Goal: Task Accomplishment & Management: Manage account settings

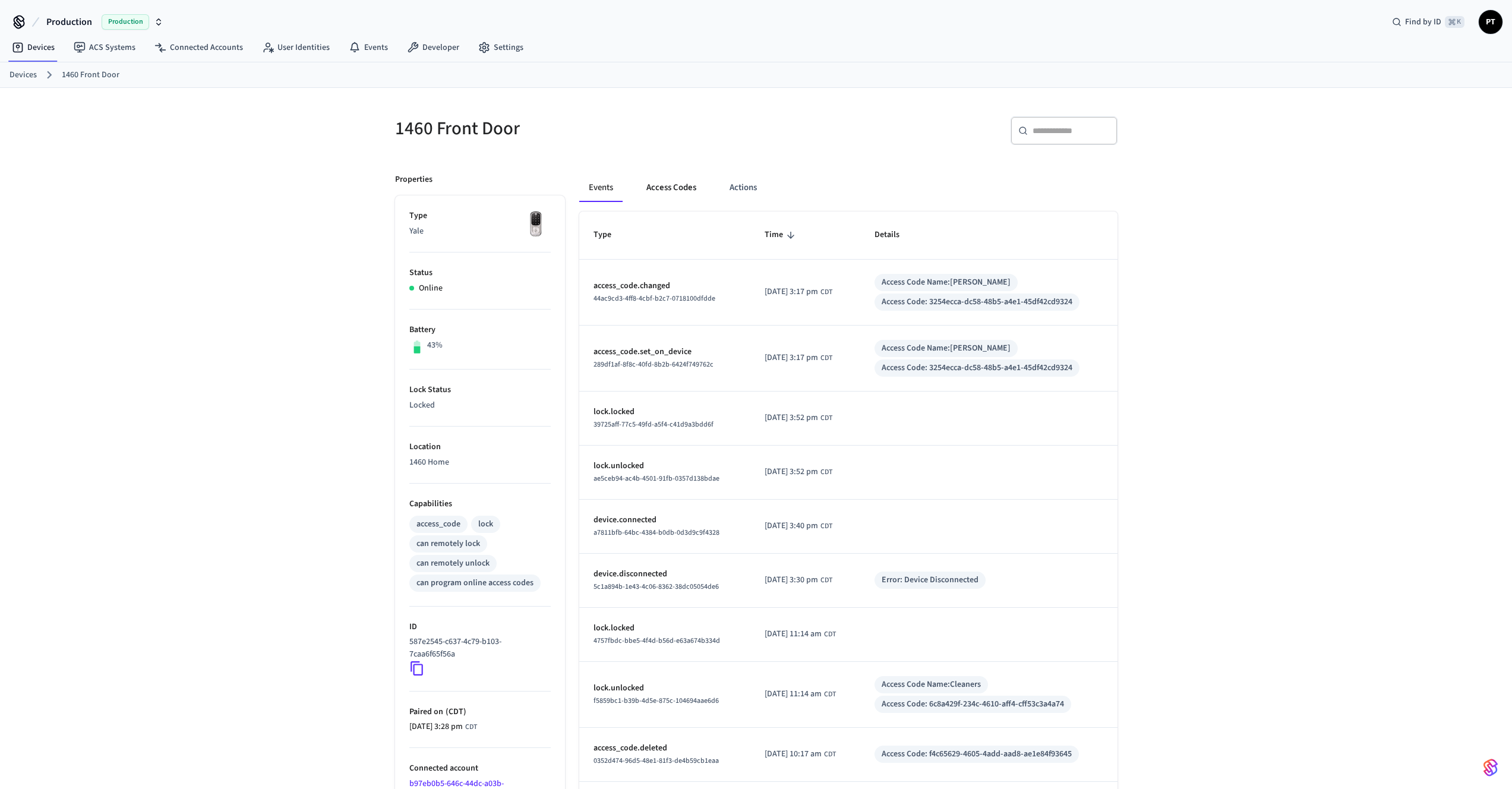
click at [659, 186] on button "Access Codes" at bounding box center [671, 188] width 69 height 29
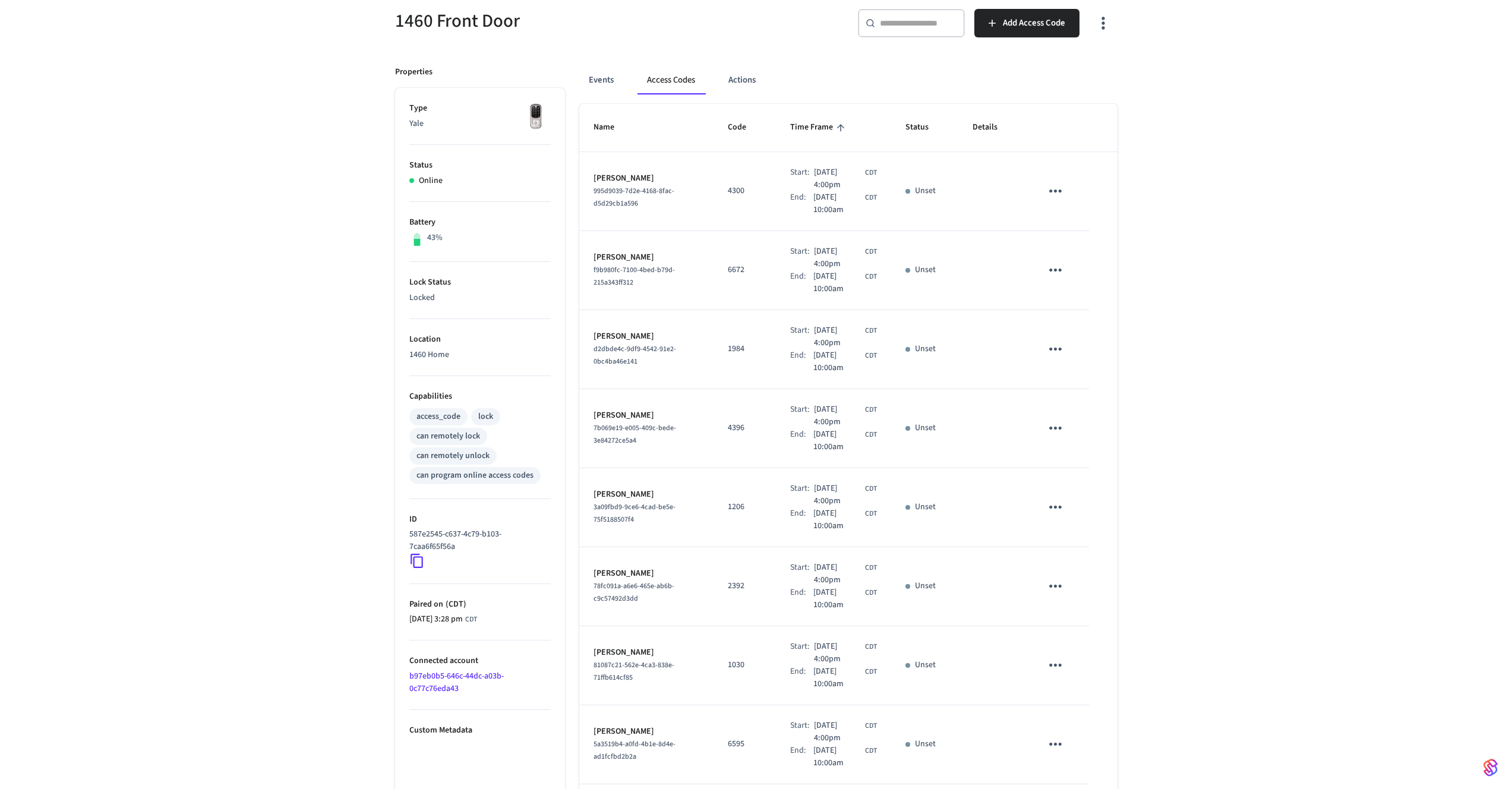
scroll to position [319, 0]
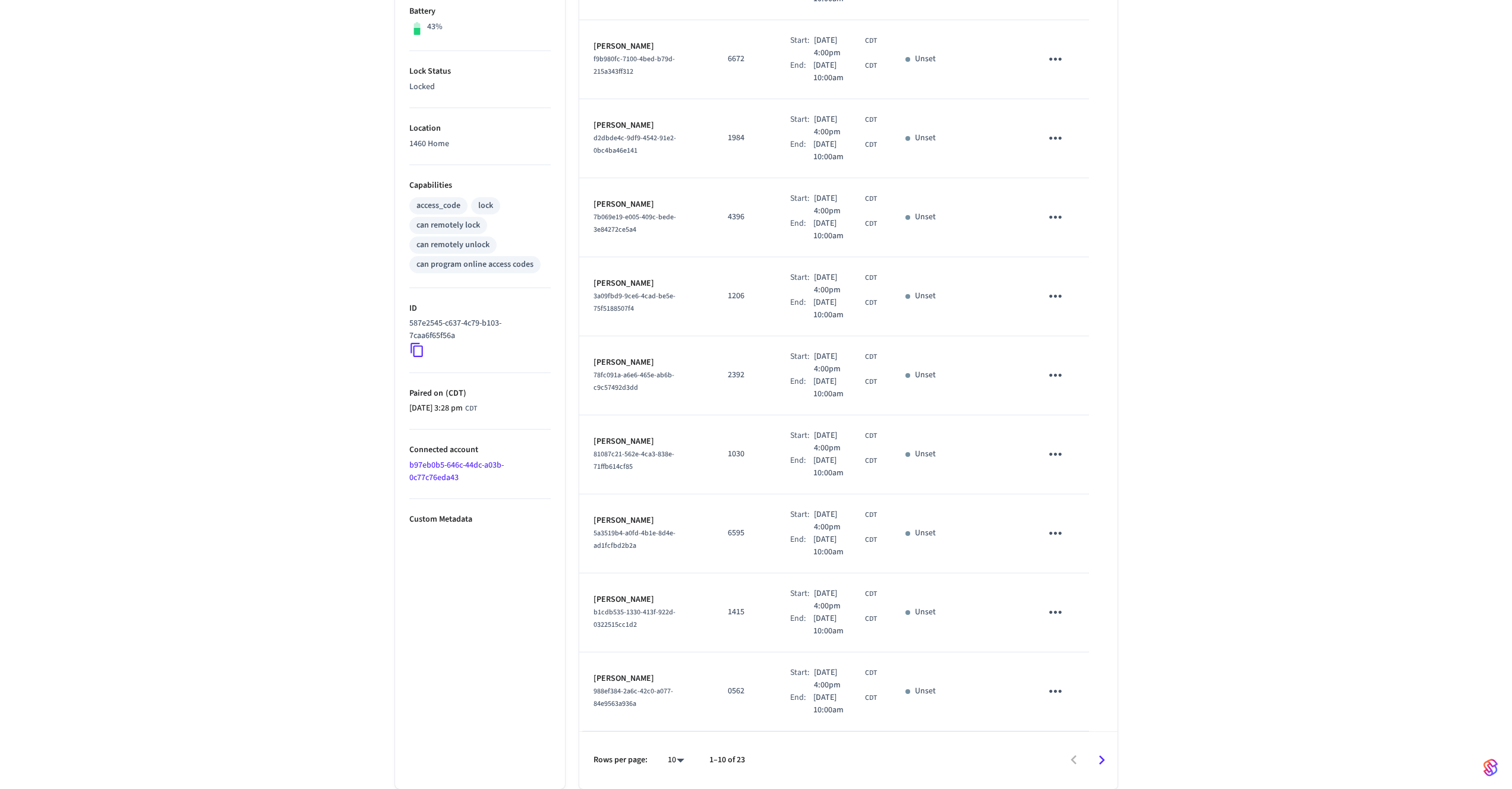
click at [1101, 754] on icon "Go to next page" at bounding box center [1102, 761] width 19 height 19
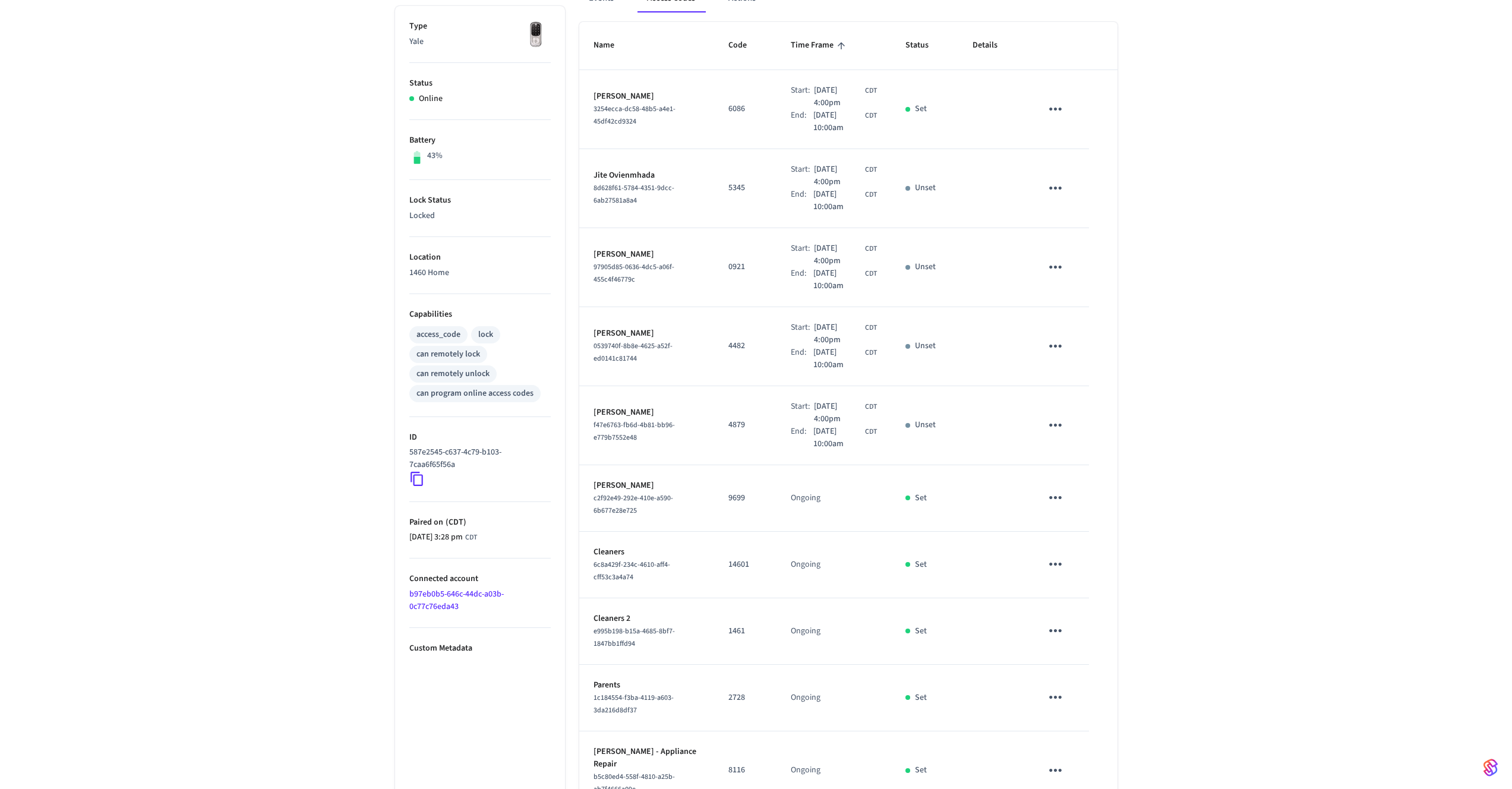
scroll to position [0, 0]
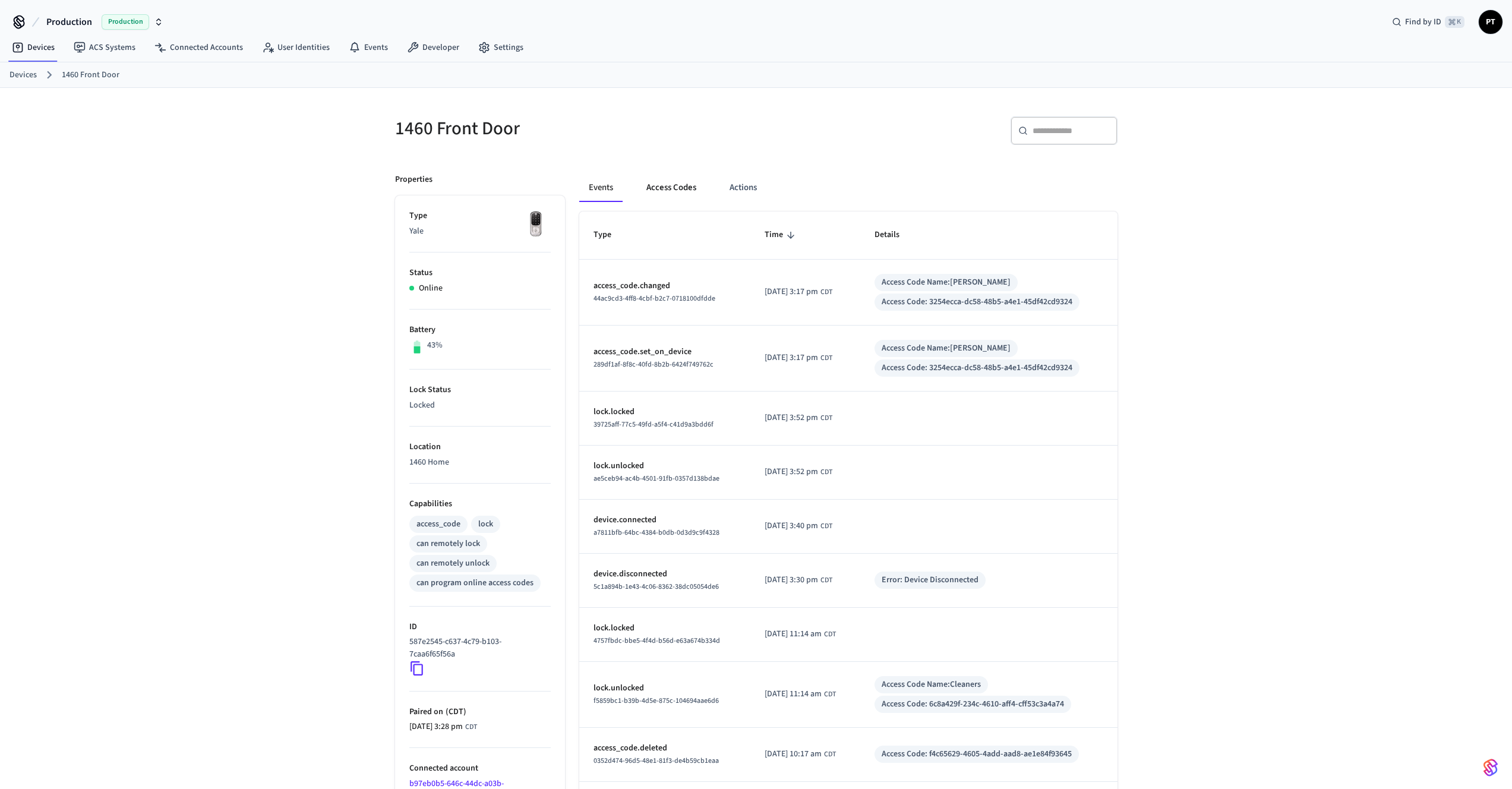
click at [689, 192] on button "Access Codes" at bounding box center [671, 188] width 69 height 29
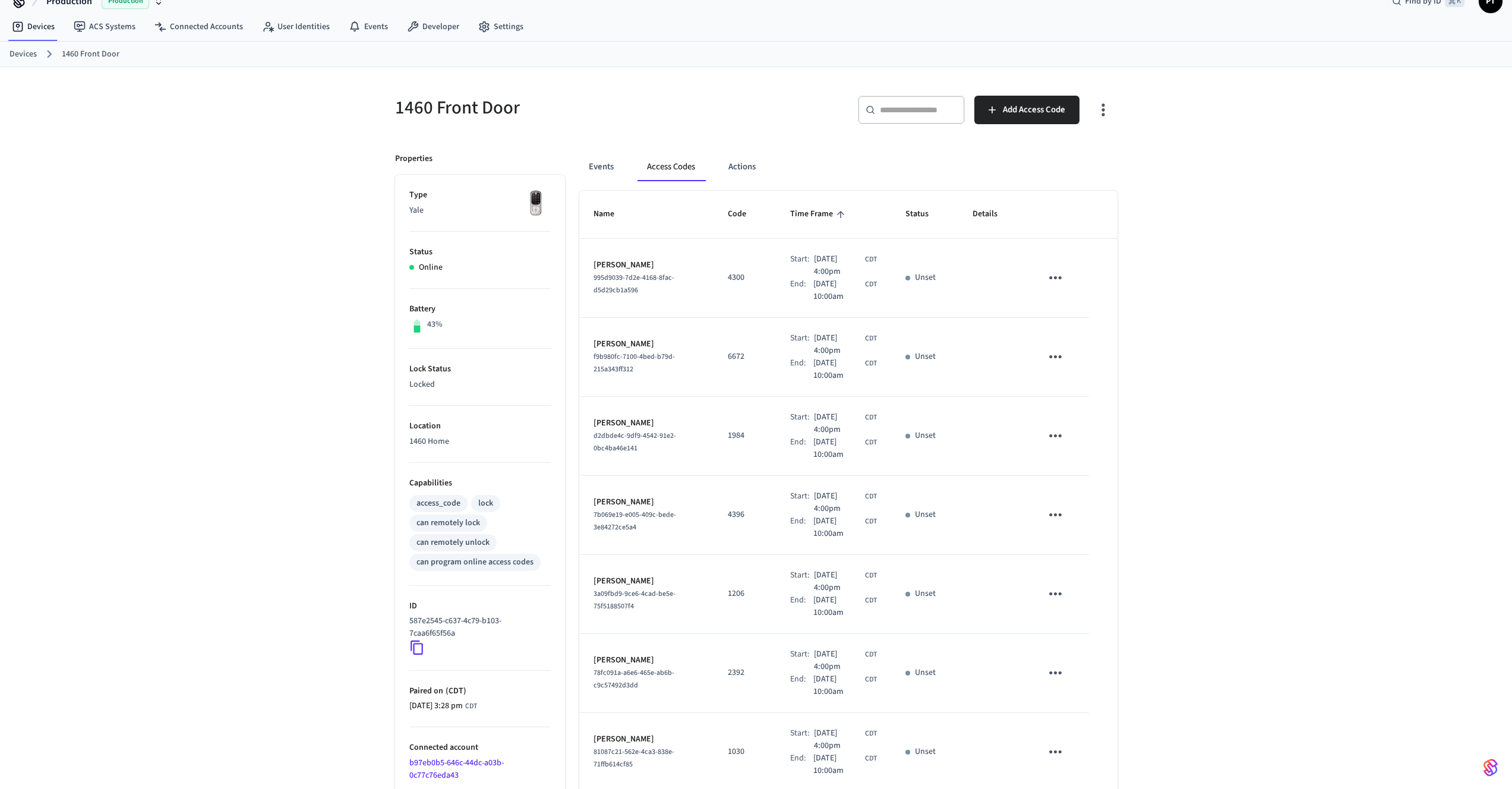
scroll to position [319, 0]
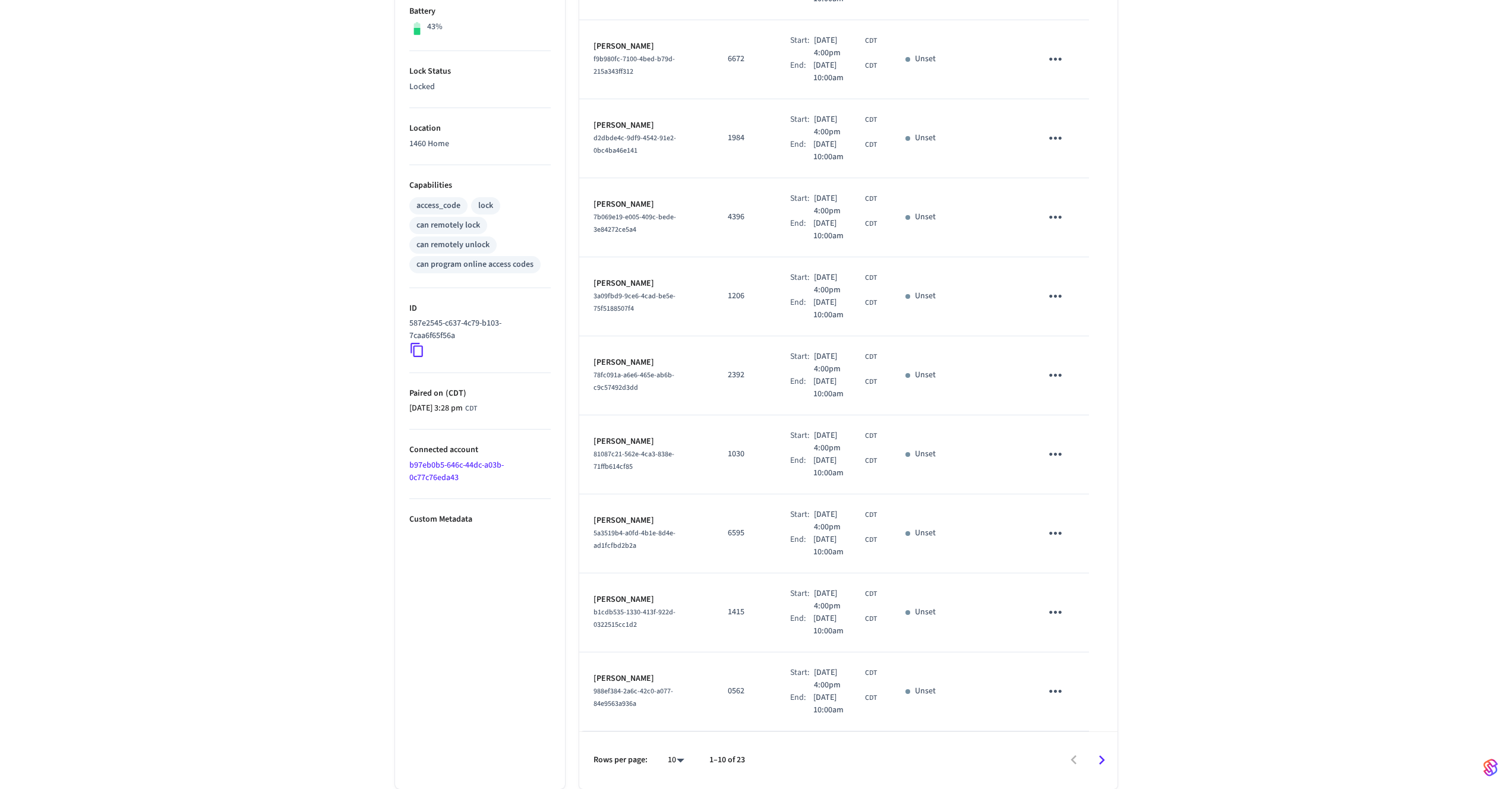
click at [1105, 762] on icon "Go to next page" at bounding box center [1102, 761] width 19 height 19
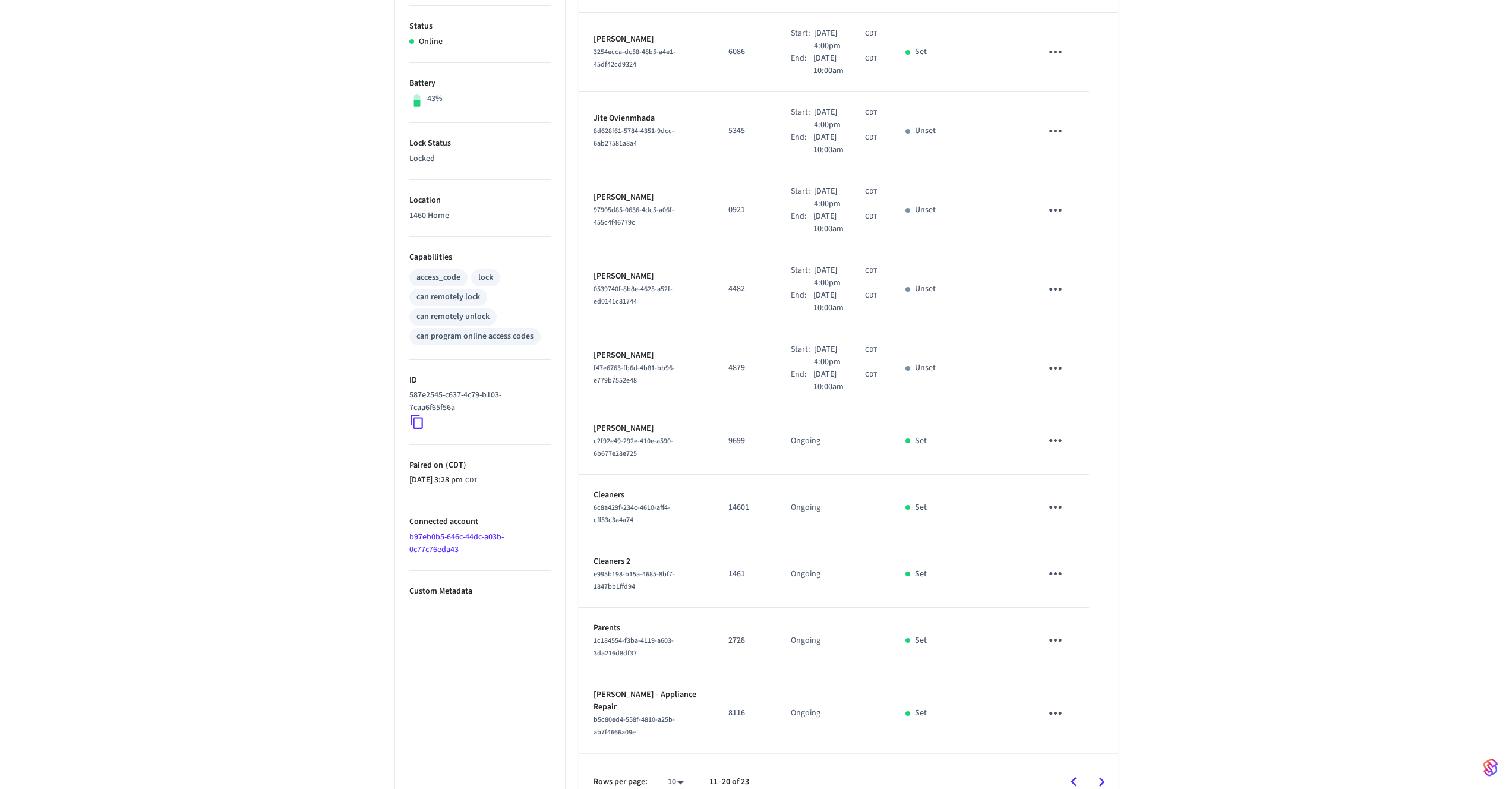
scroll to position [0, 0]
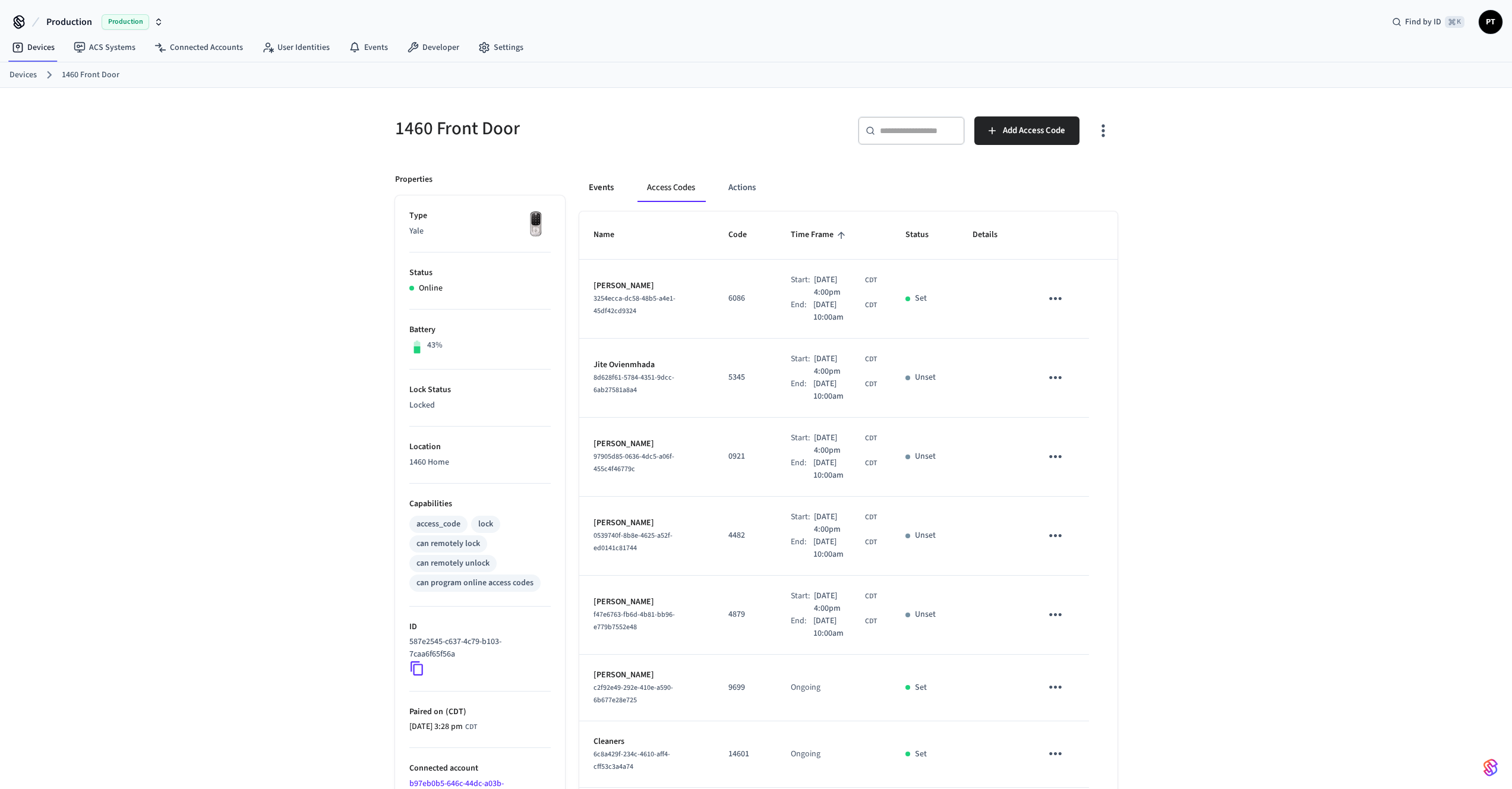
click at [611, 193] on button "Events" at bounding box center [601, 188] width 44 height 29
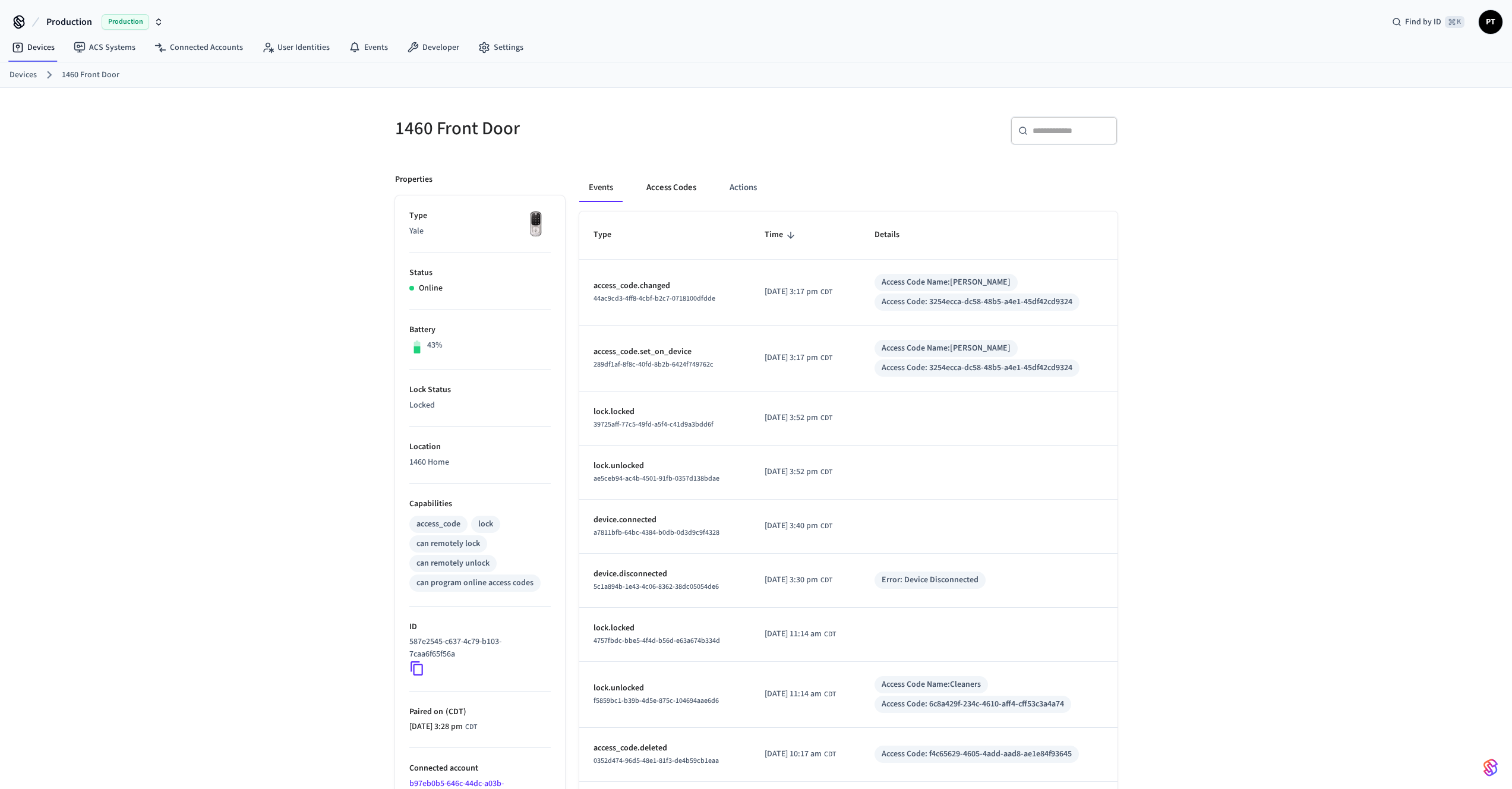
click at [669, 192] on button "Access Codes" at bounding box center [671, 188] width 69 height 29
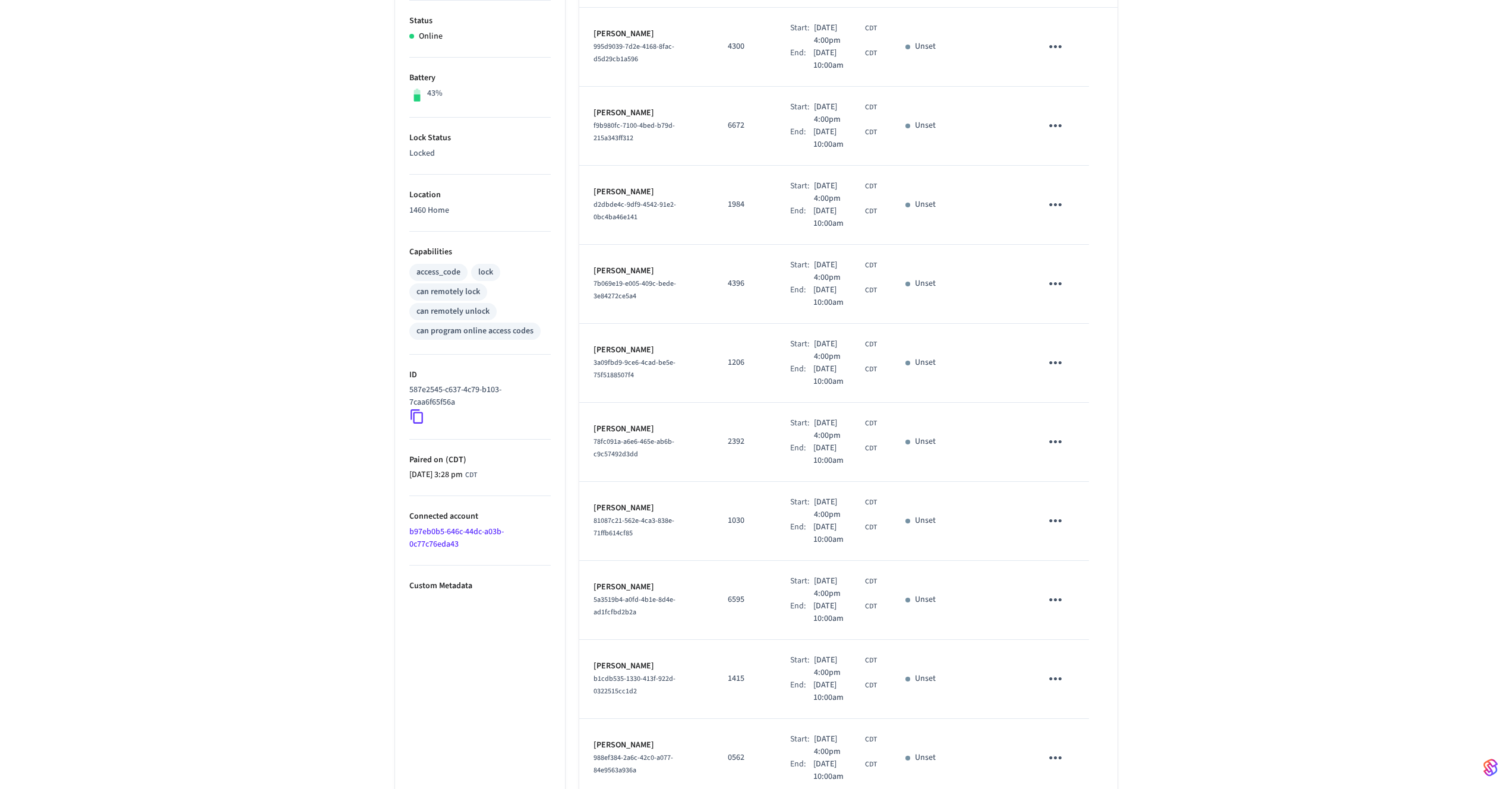
scroll to position [319, 0]
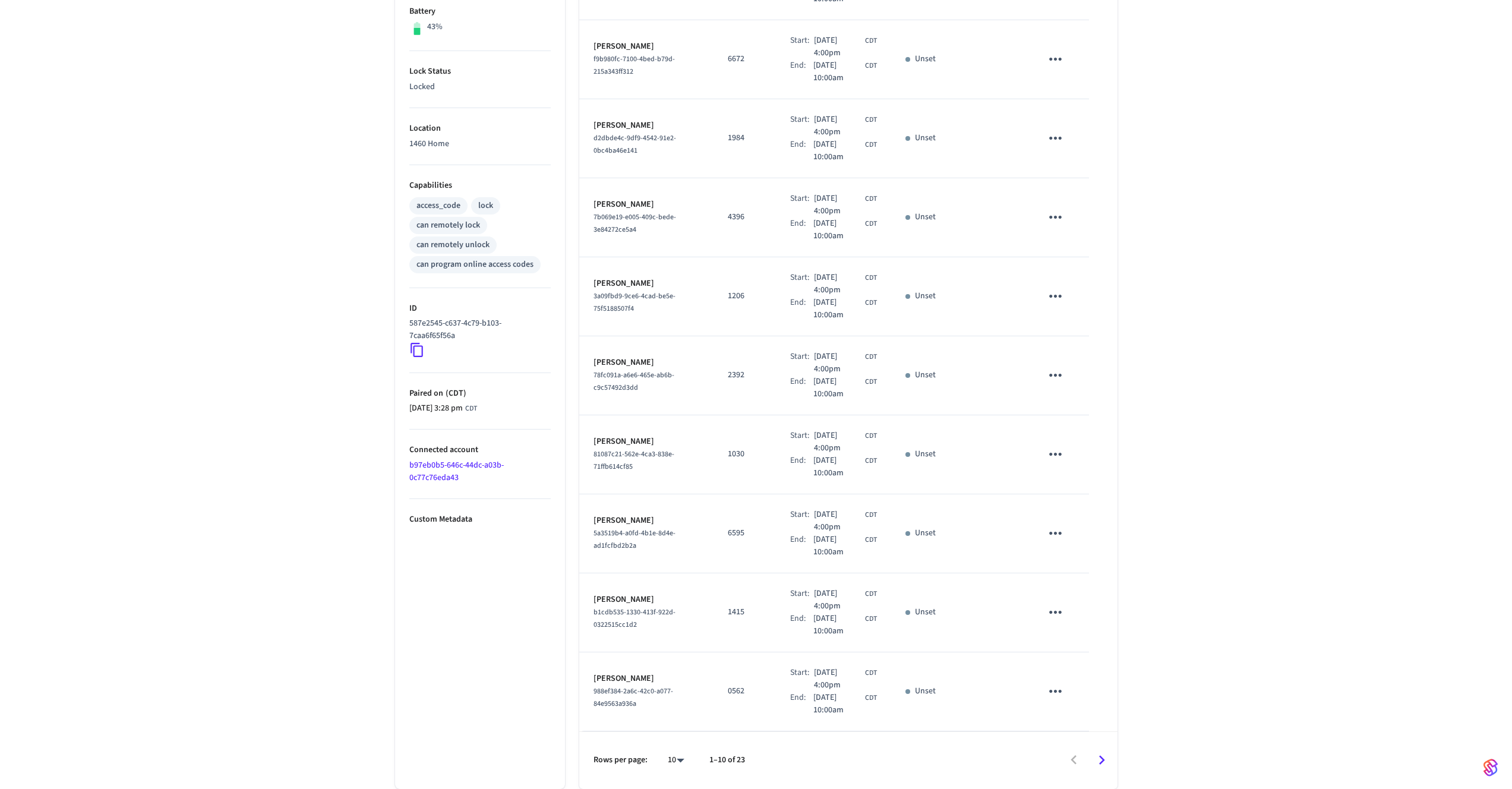
click at [1107, 762] on icon "Go to next page" at bounding box center [1102, 761] width 19 height 19
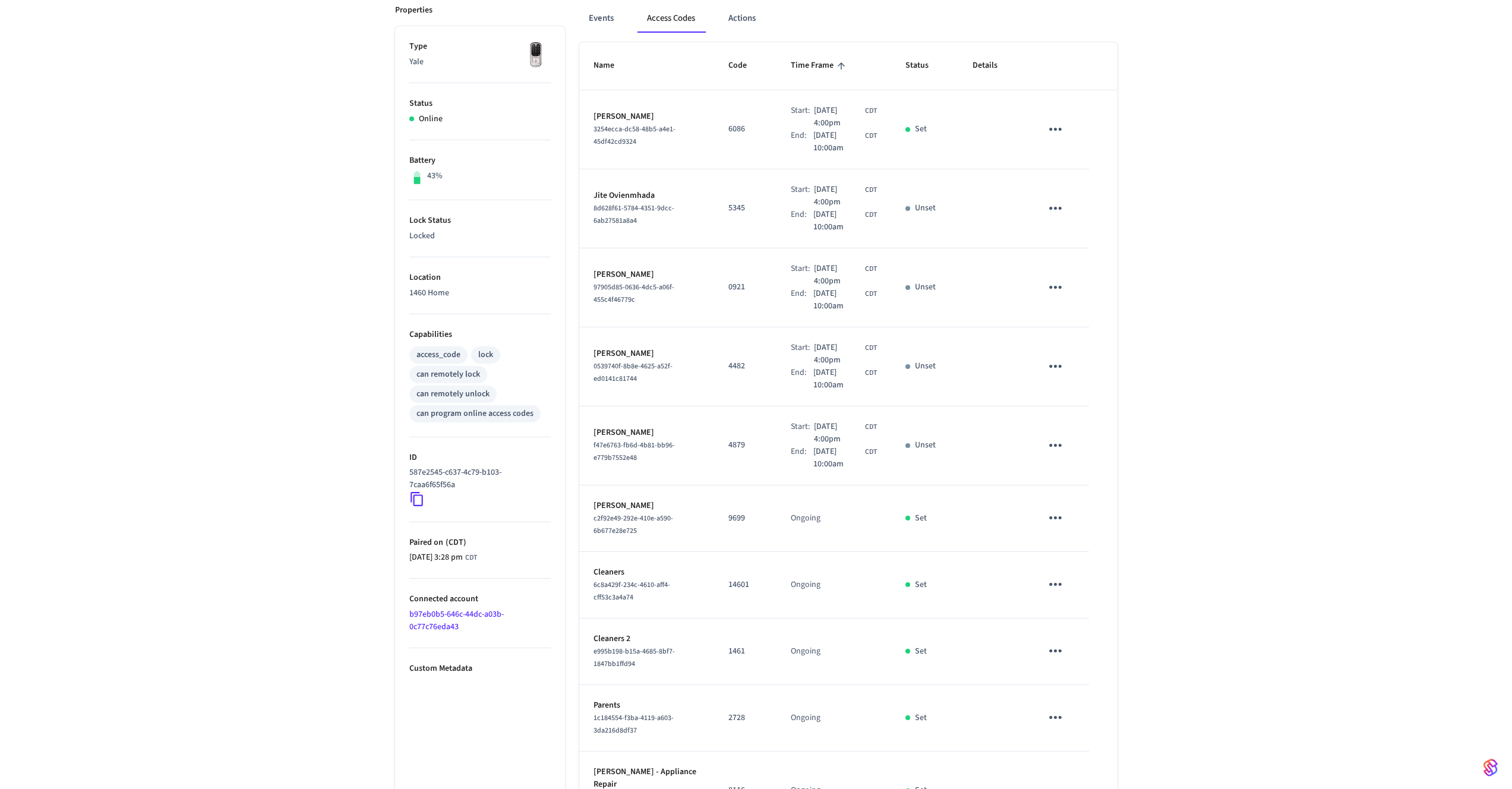
scroll to position [0, 0]
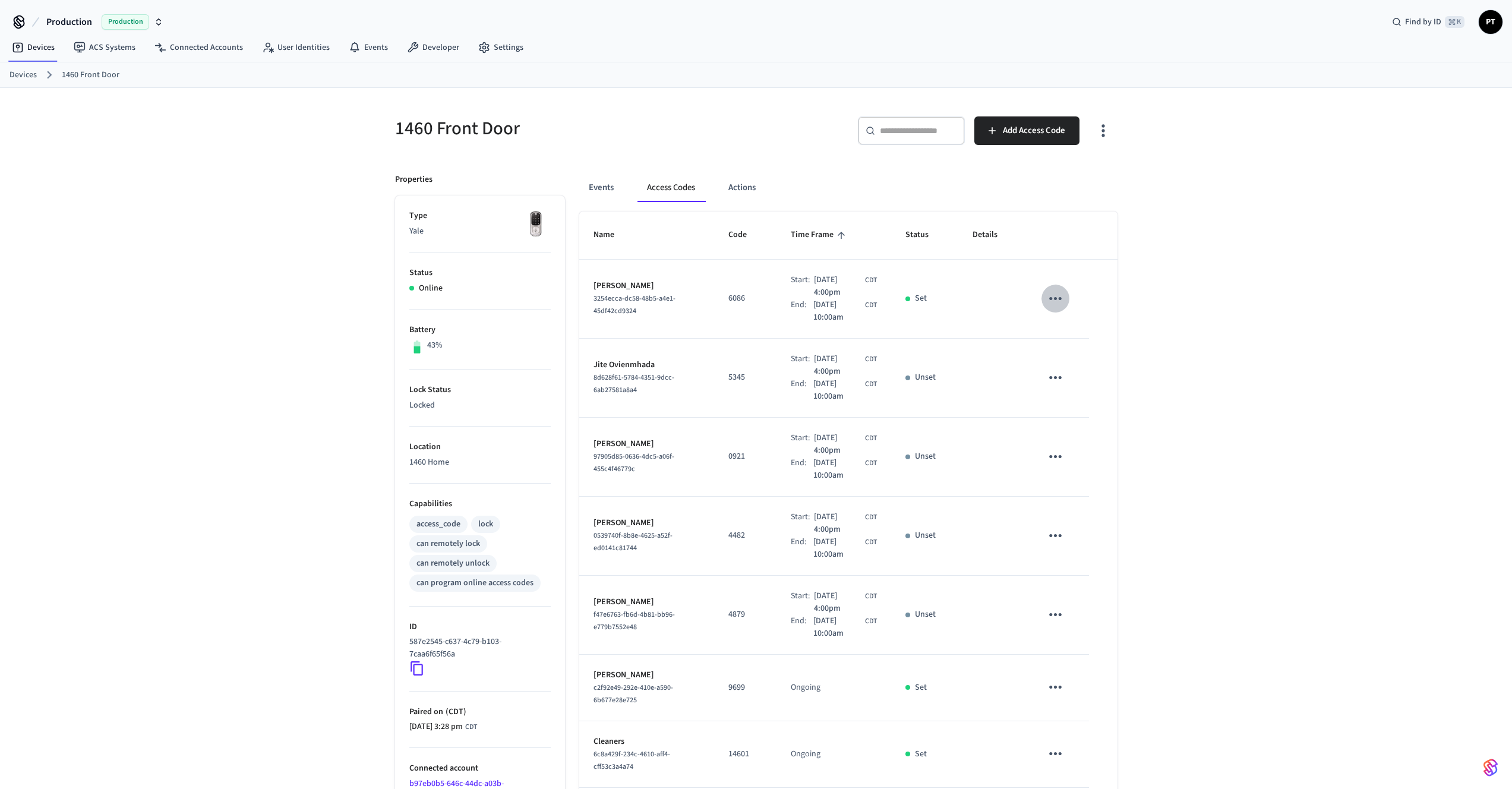
click at [1058, 292] on icon "sticky table" at bounding box center [1056, 299] width 19 height 19
click at [1068, 331] on icon at bounding box center [1070, 334] width 9 height 9
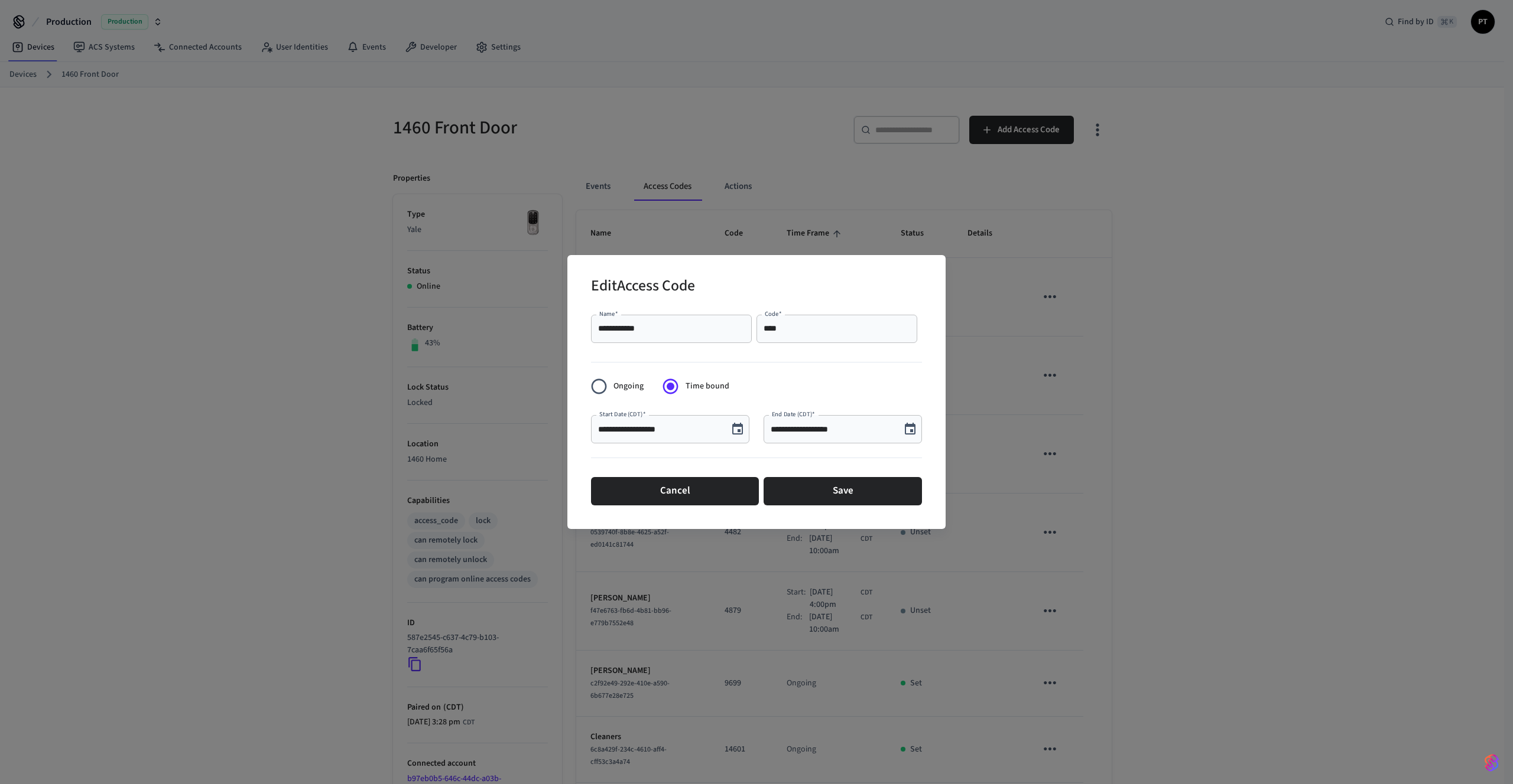
click at [682, 423] on div "**********" at bounding box center [670, 429] width 158 height 29
click at [646, 428] on input "**********" at bounding box center [660, 429] width 123 height 12
type input "**********"
click at [794, 489] on button "Save" at bounding box center [843, 491] width 158 height 29
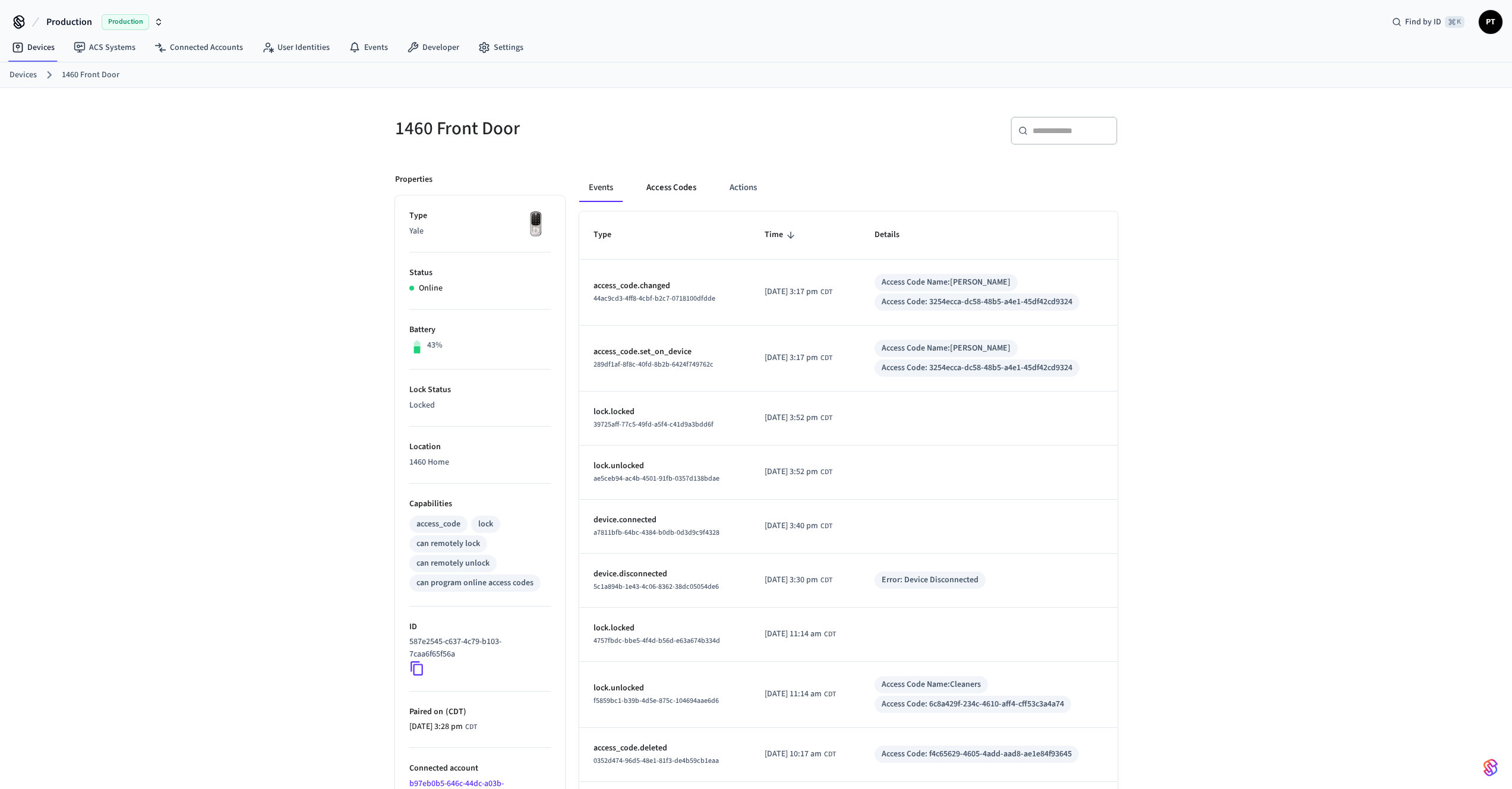
click at [668, 184] on button "Access Codes" at bounding box center [671, 188] width 69 height 29
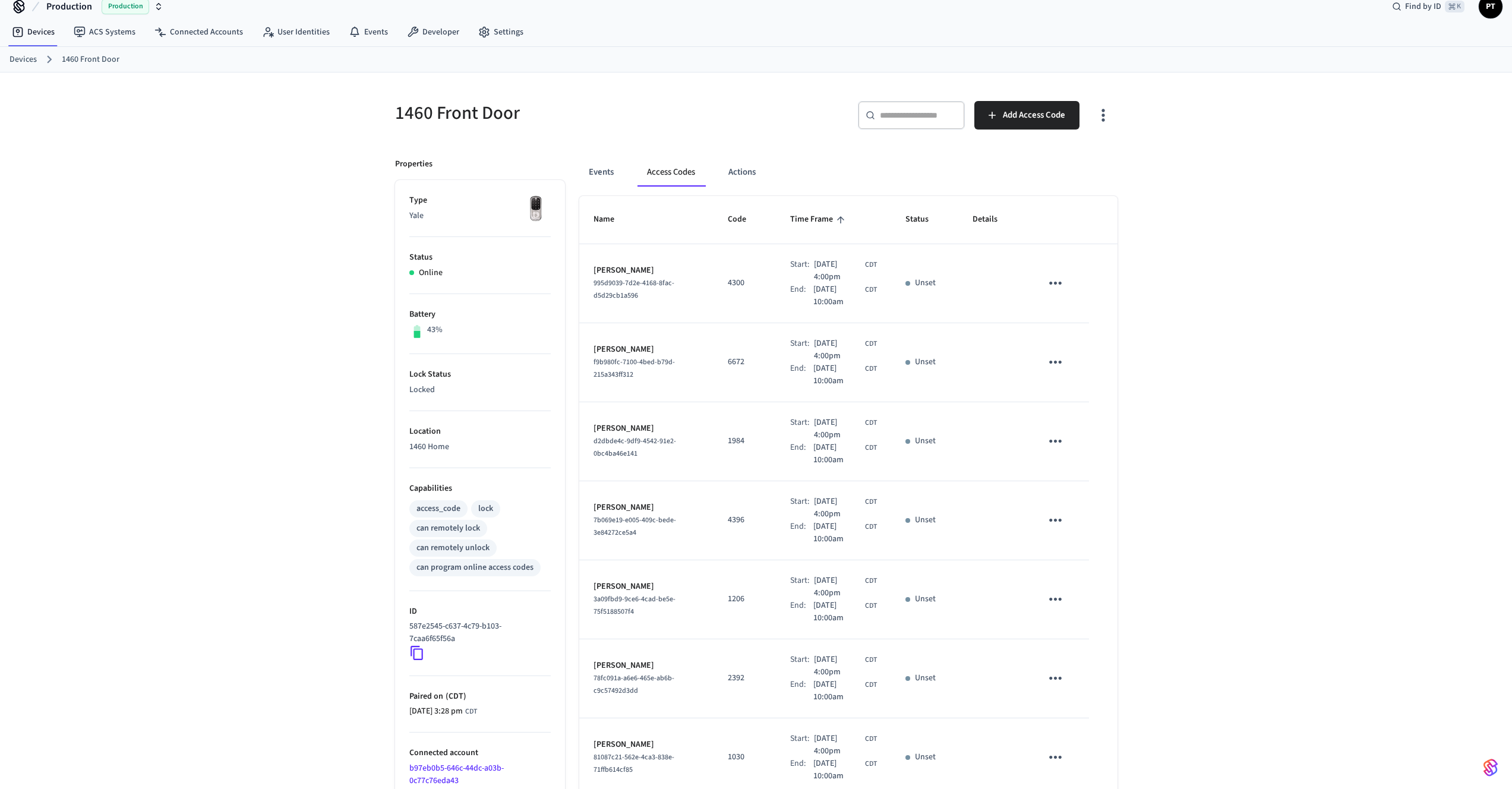
scroll to position [319, 0]
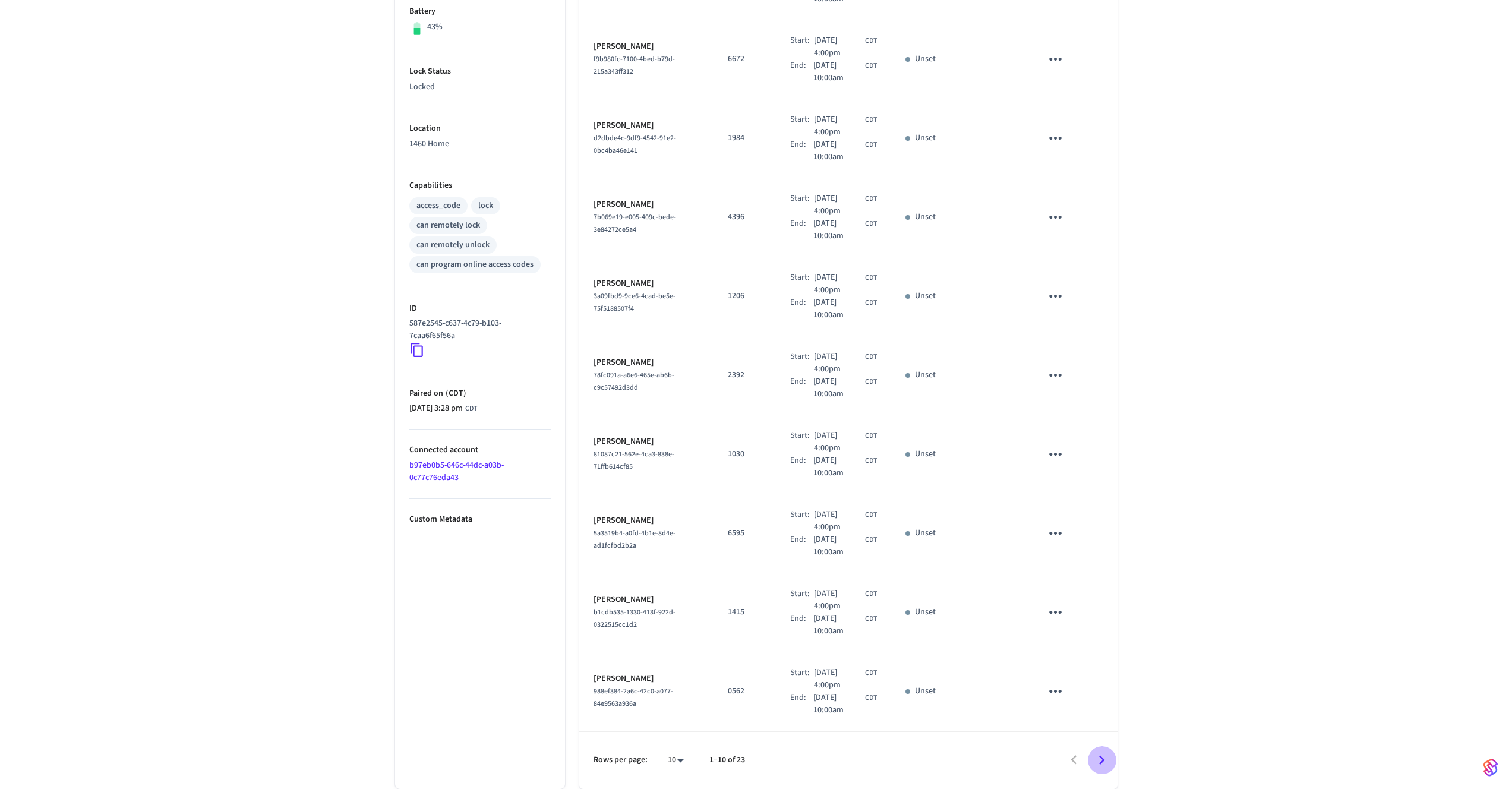
click at [1104, 757] on icon "Go to next page" at bounding box center [1102, 761] width 19 height 19
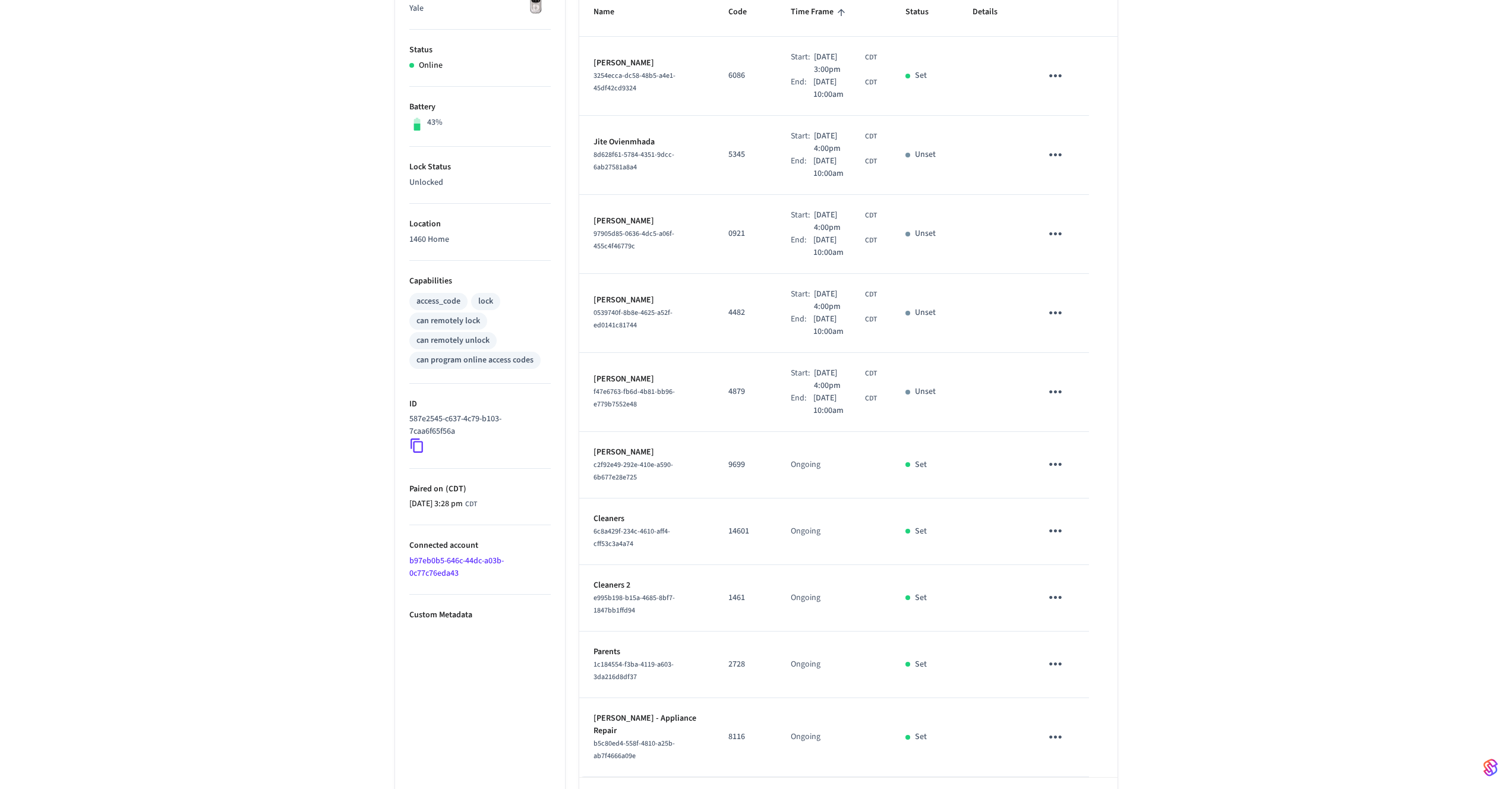
scroll to position [269, 0]
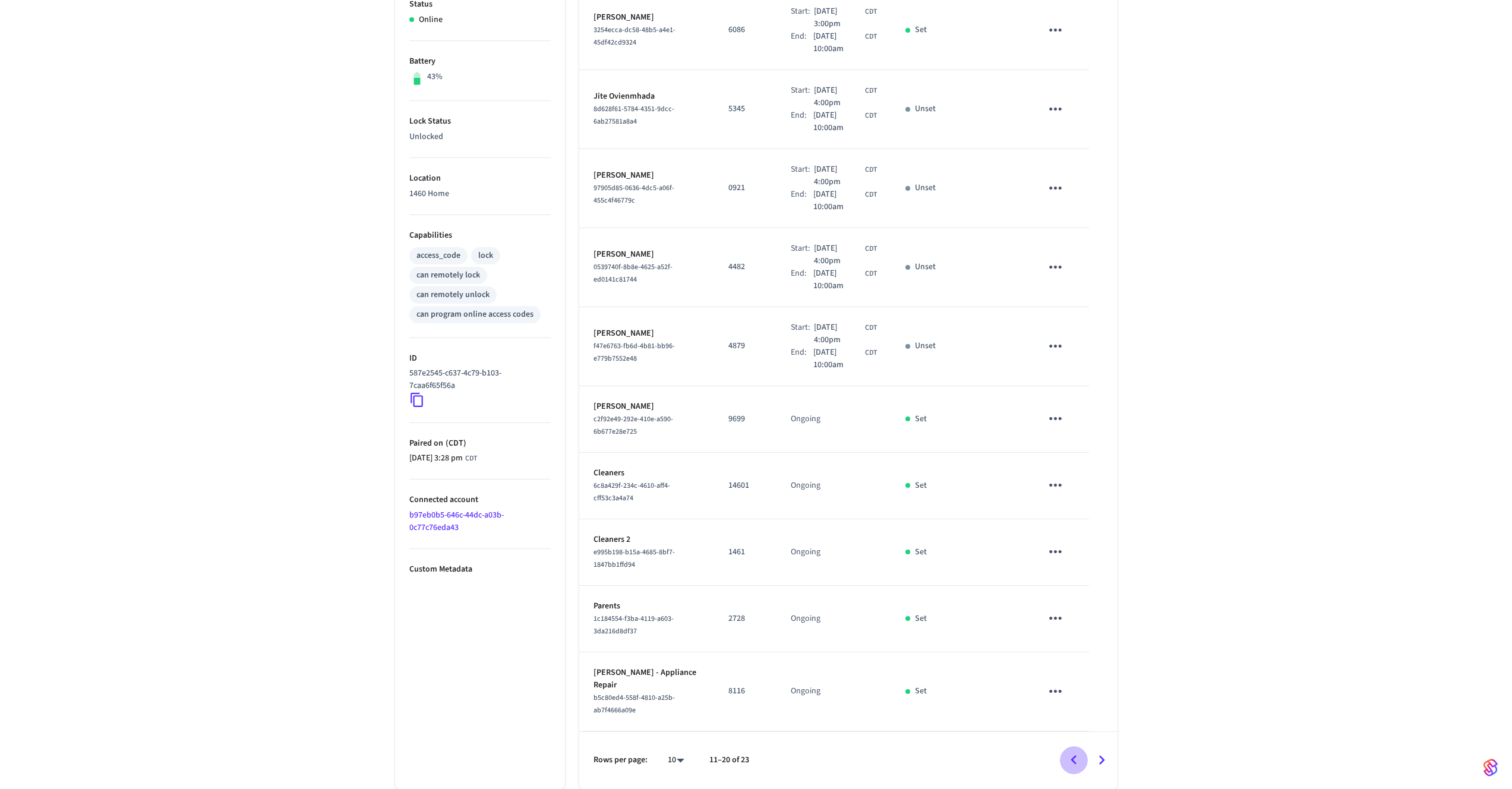
click at [1082, 759] on icon "Go to previous page" at bounding box center [1074, 761] width 19 height 19
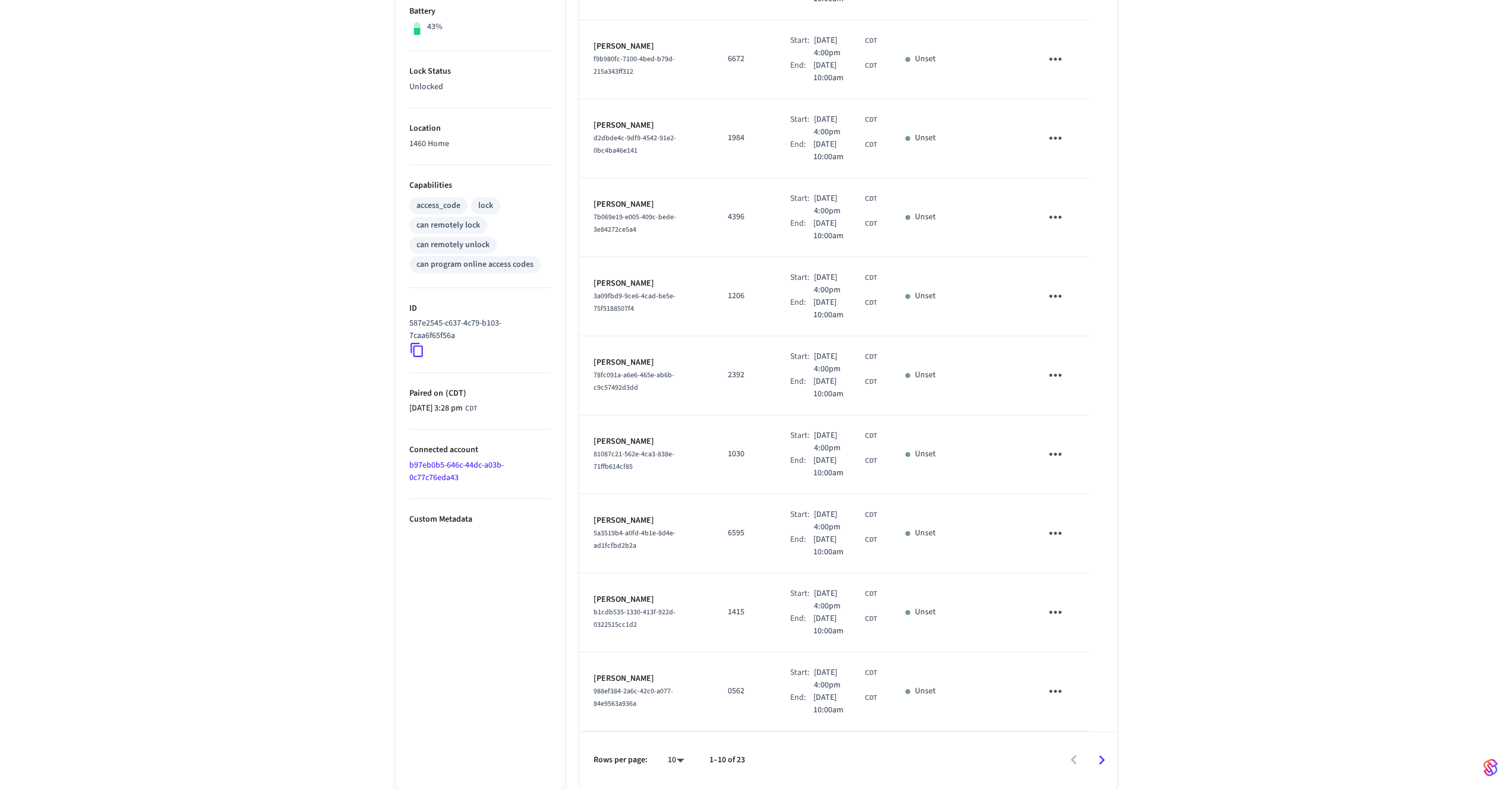
scroll to position [319, 0]
click at [1100, 758] on icon "Go to next page" at bounding box center [1102, 760] width 6 height 9
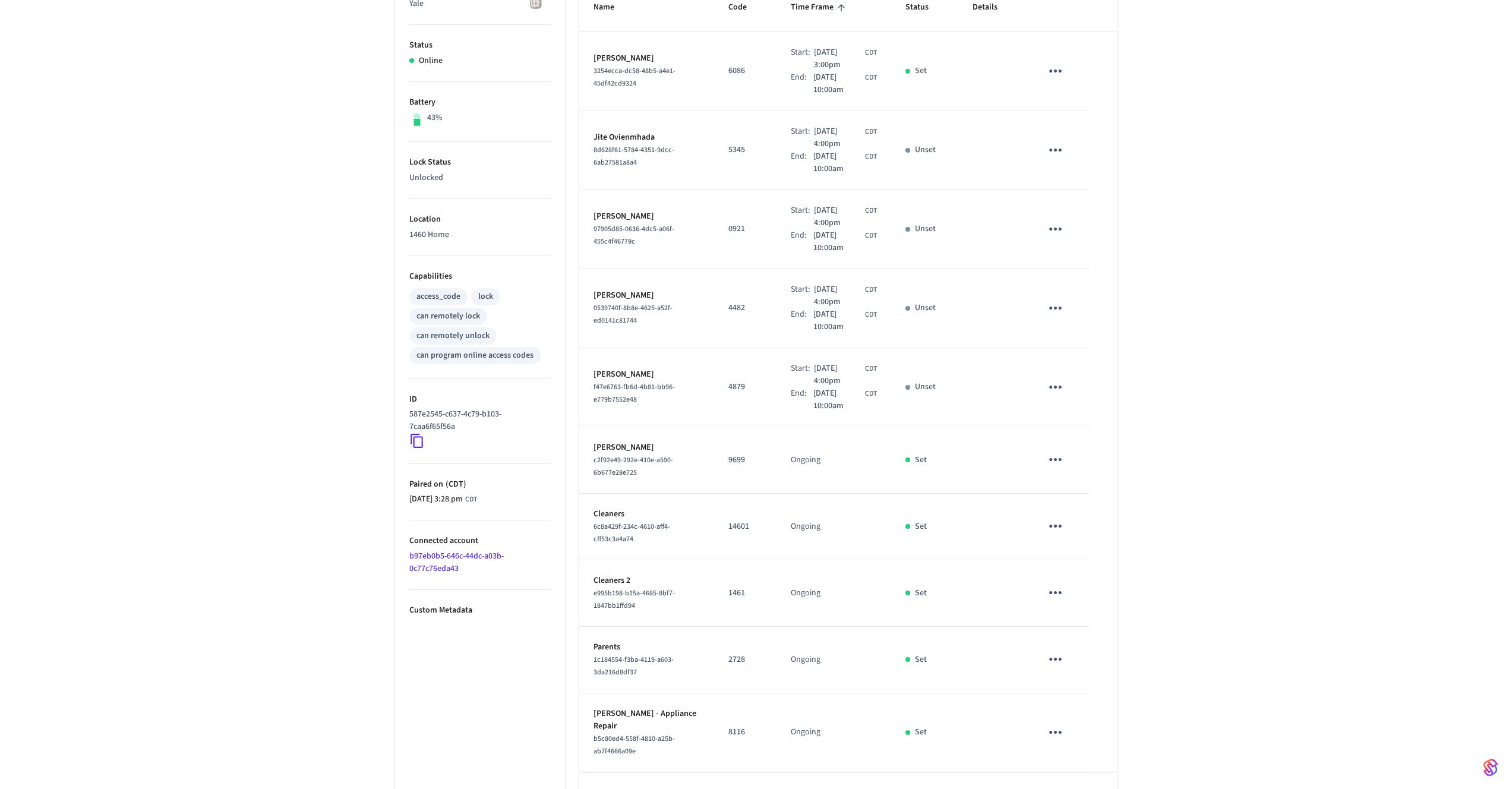
scroll to position [269, 0]
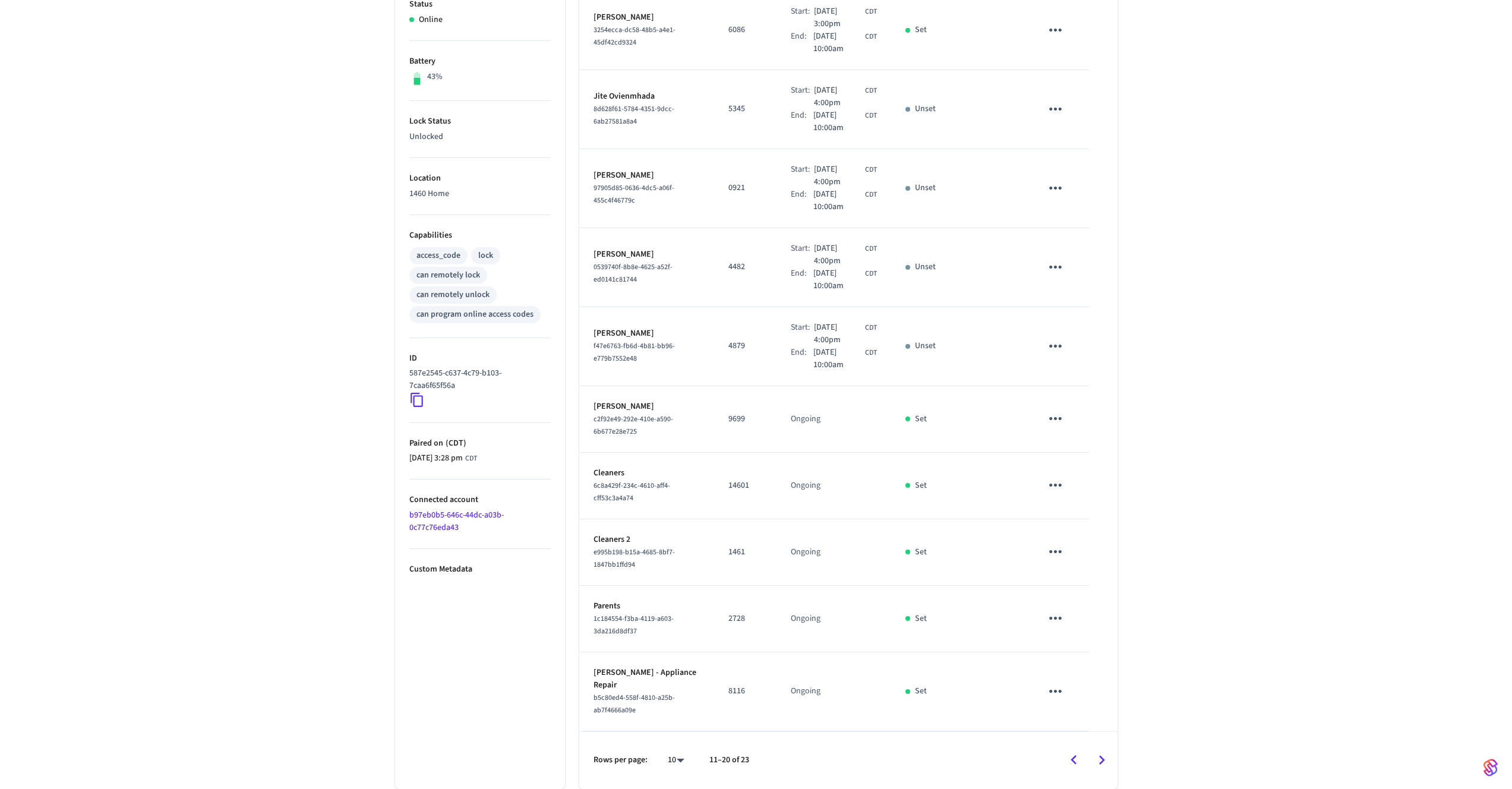
click at [1105, 757] on icon "Go to next page" at bounding box center [1102, 761] width 19 height 19
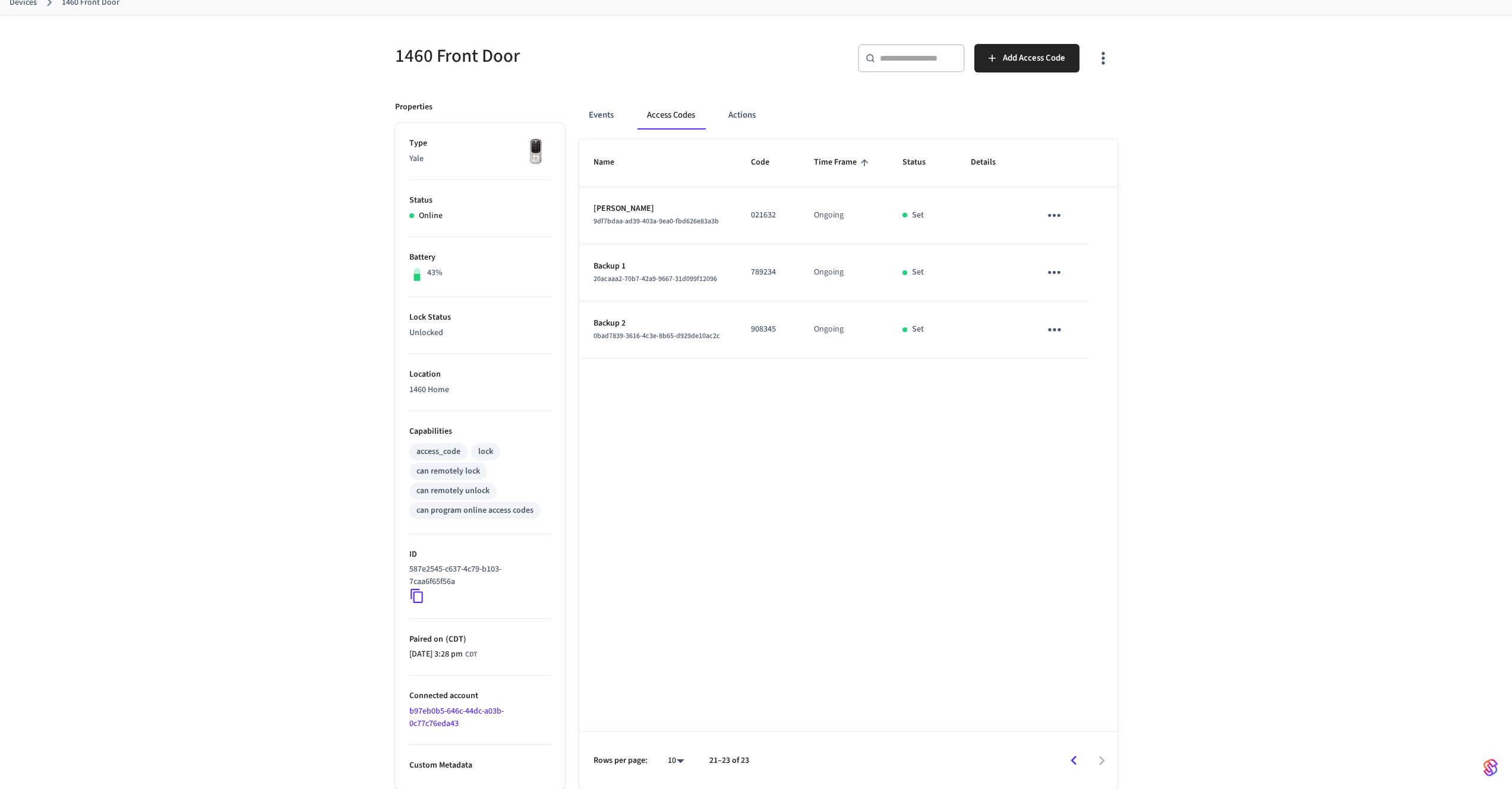
scroll to position [73, 0]
click at [1075, 763] on icon "Go to previous page" at bounding box center [1074, 761] width 6 height 9
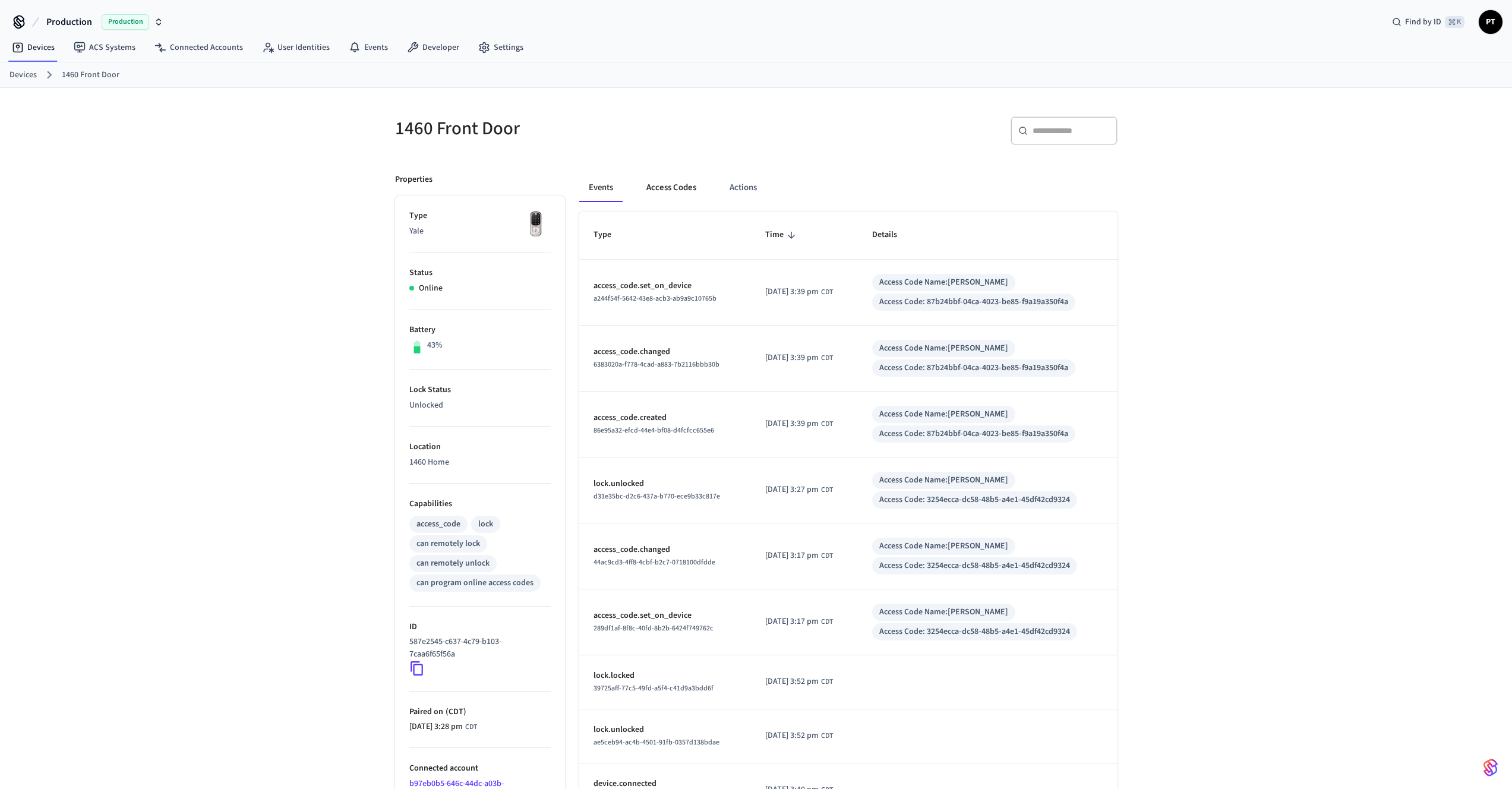
click at [659, 186] on button "Access Codes" at bounding box center [671, 188] width 69 height 29
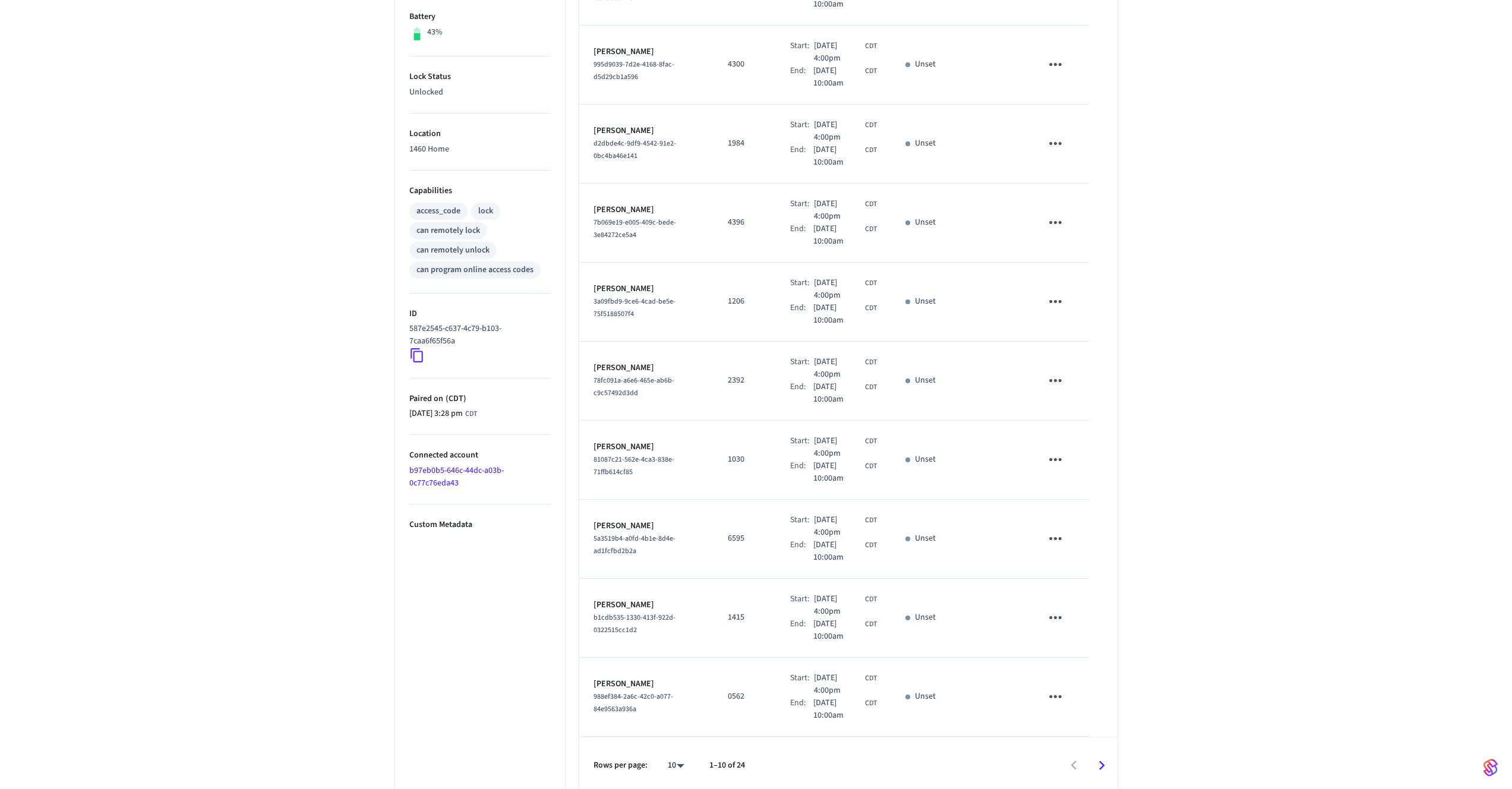
scroll to position [319, 0]
click at [1096, 759] on icon "Go to next page" at bounding box center [1102, 761] width 19 height 19
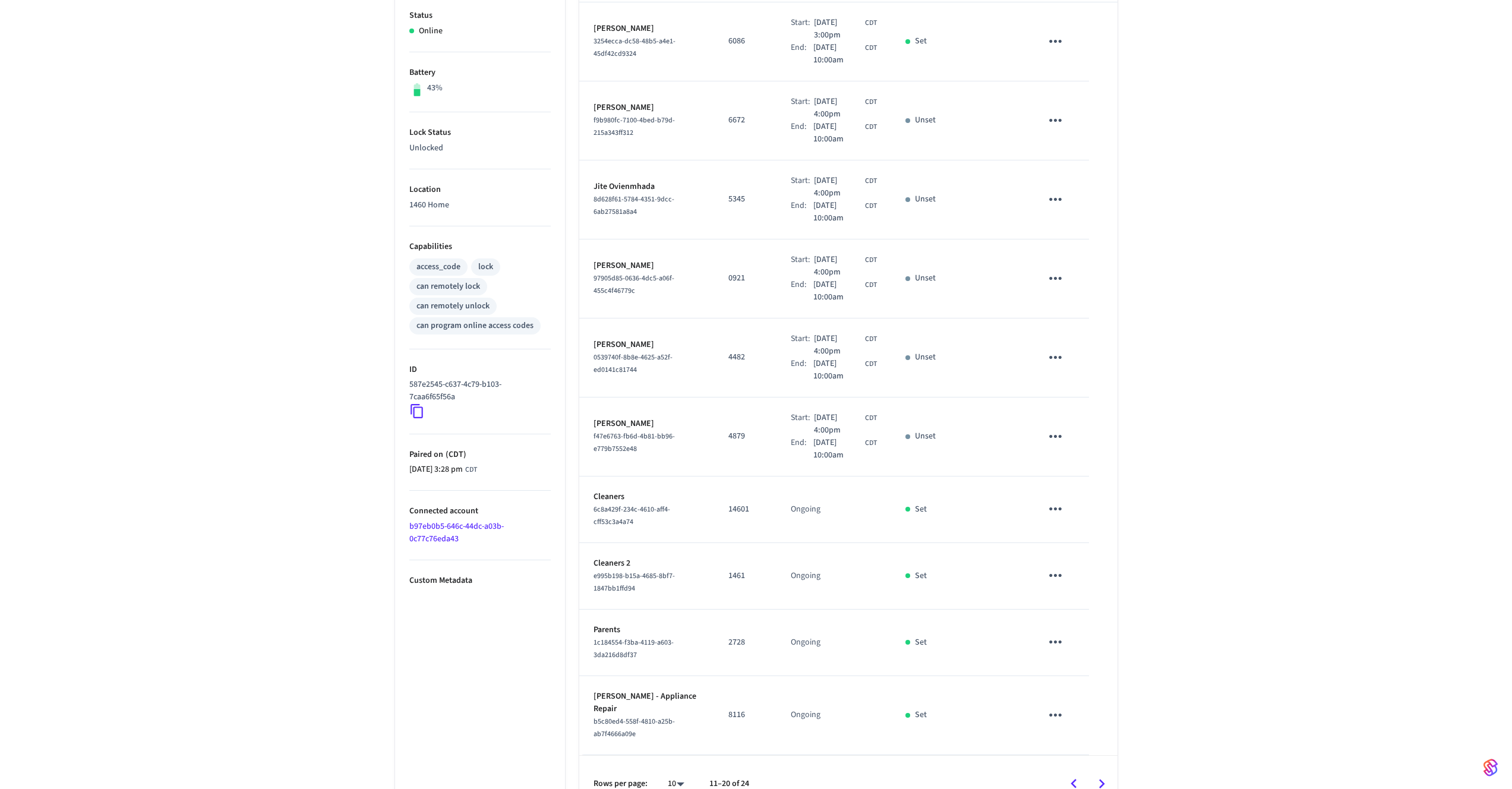
scroll to position [0, 0]
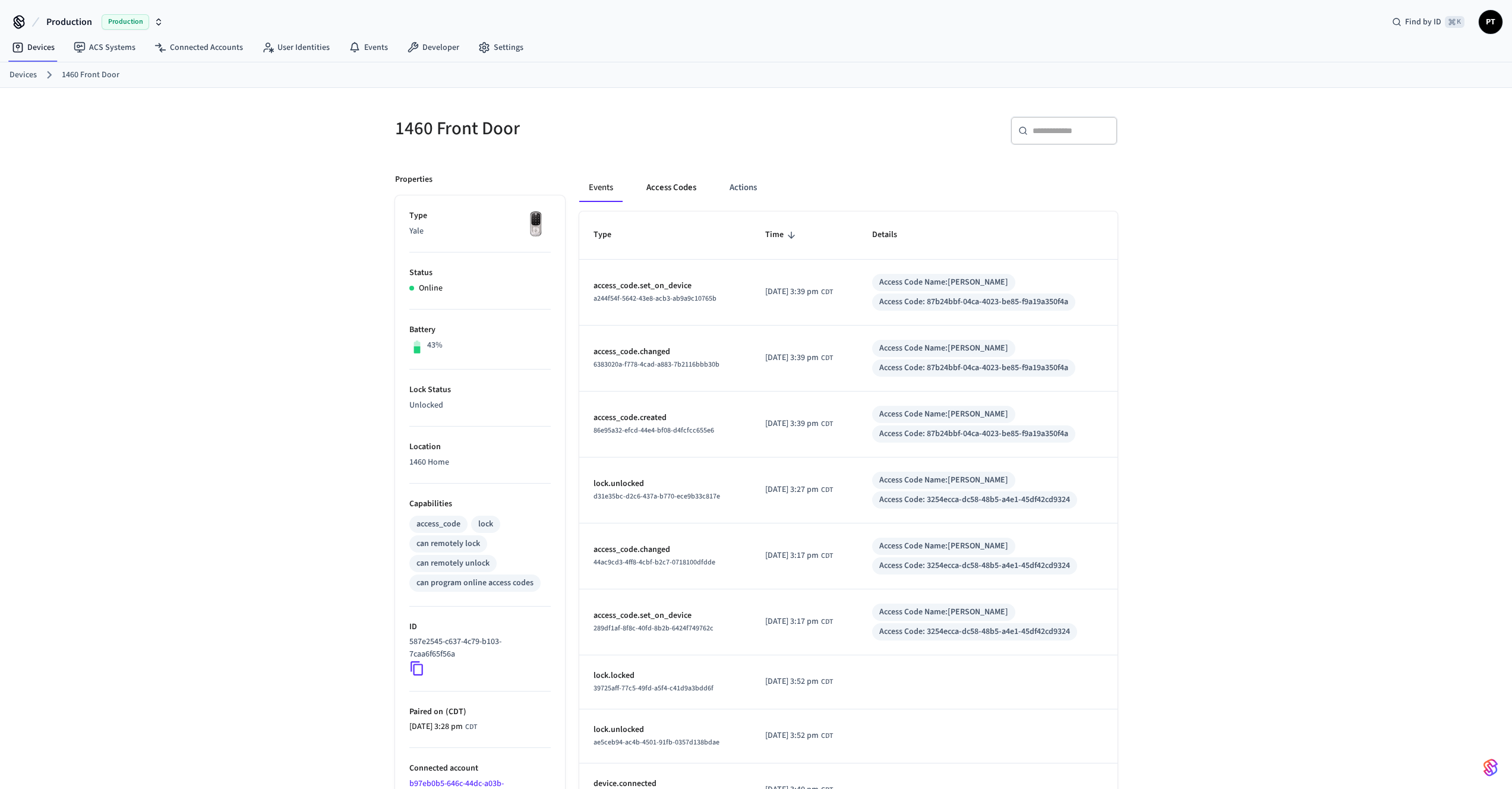
click at [677, 186] on button "Access Codes" at bounding box center [671, 188] width 69 height 29
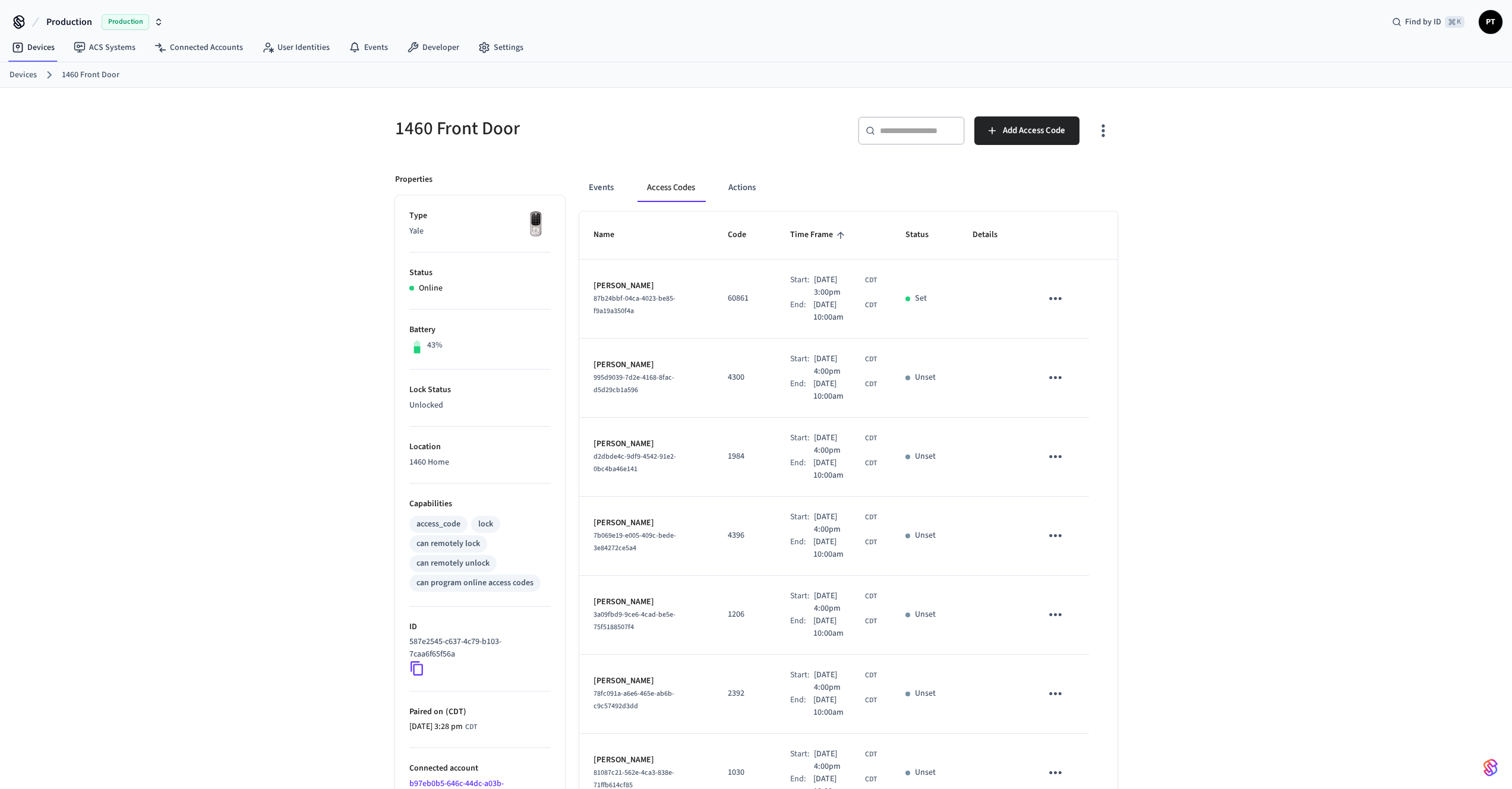
click at [1055, 299] on icon "sticky table" at bounding box center [1055, 299] width 12 height 3
click at [1069, 356] on icon at bounding box center [1073, 359] width 9 height 9
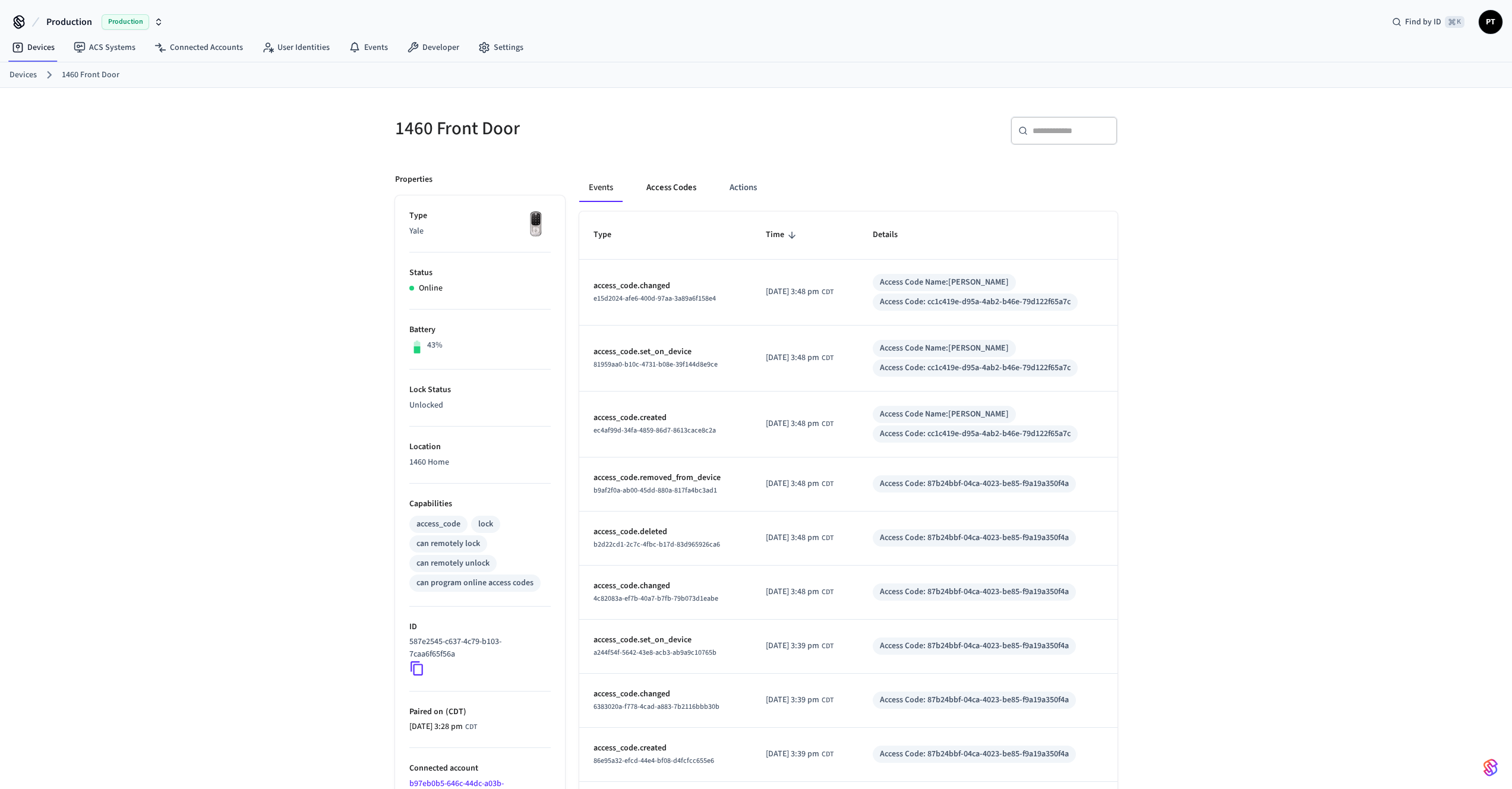
click at [672, 186] on button "Access Codes" at bounding box center [671, 188] width 69 height 29
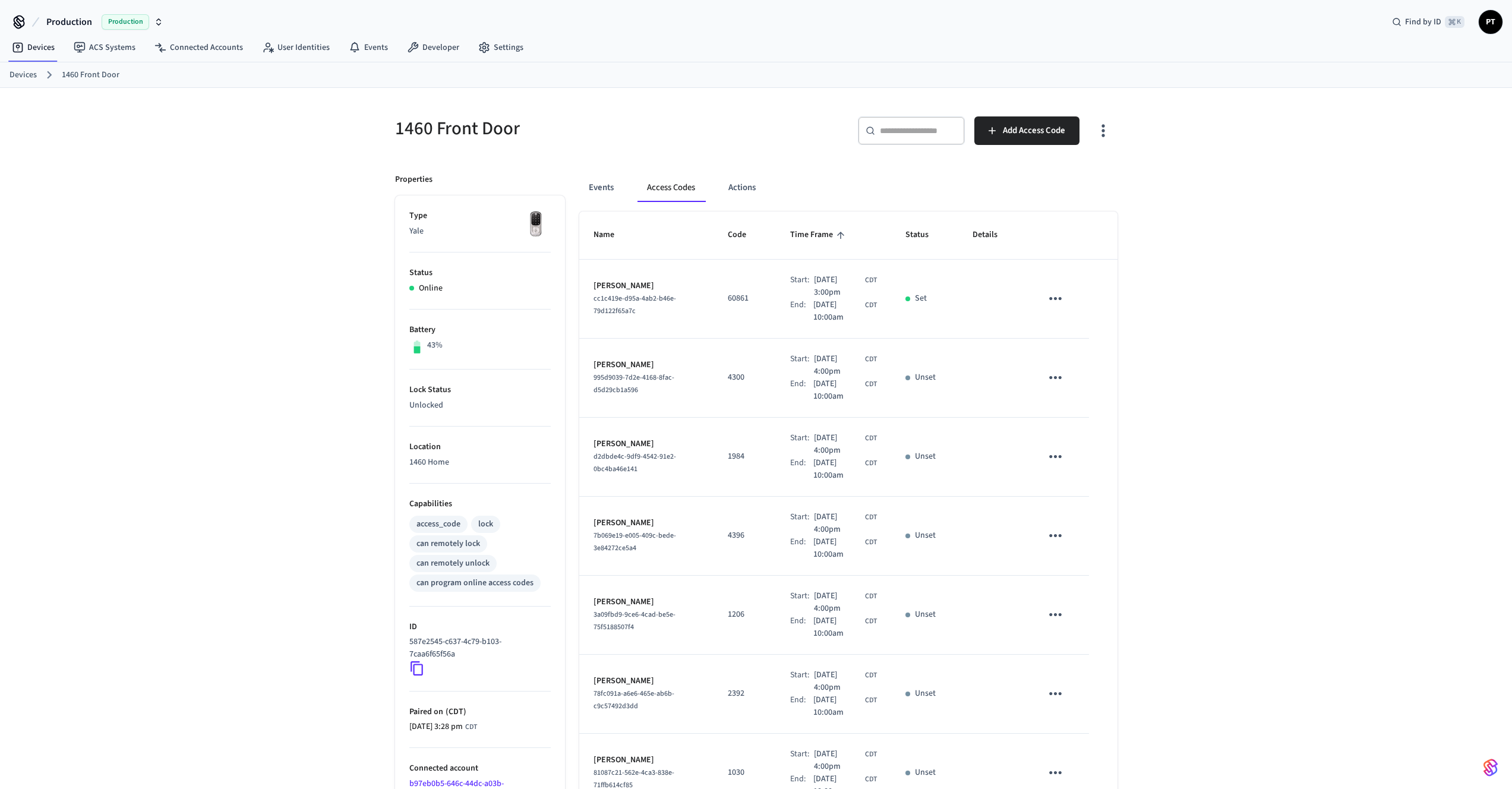
click at [1059, 295] on icon "sticky table" at bounding box center [1056, 299] width 19 height 19
click at [1079, 362] on li "Delete" at bounding box center [1084, 366] width 56 height 31
